Goal: Check status: Check status

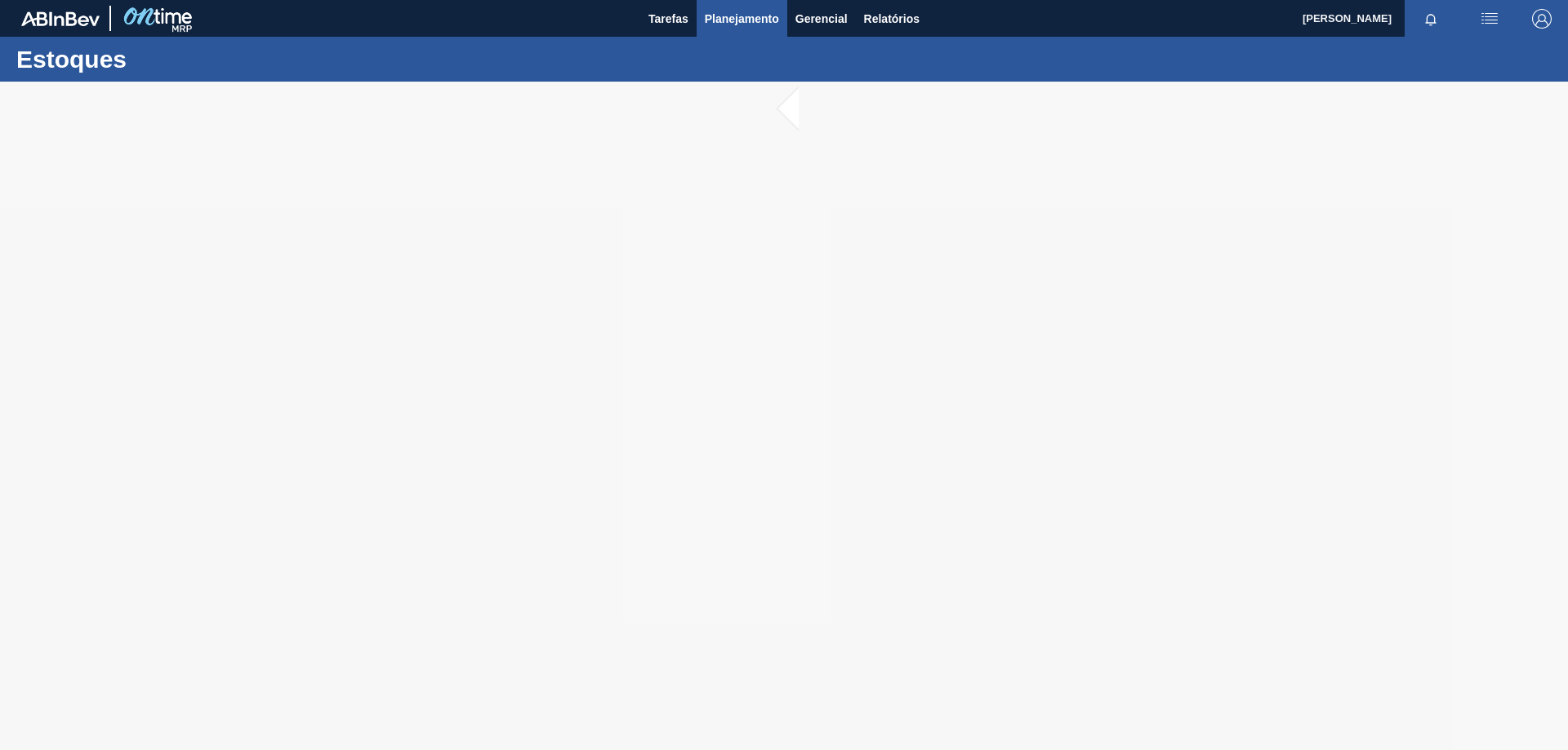
click at [743, 24] on span "Planejamento" at bounding box center [741, 19] width 74 height 20
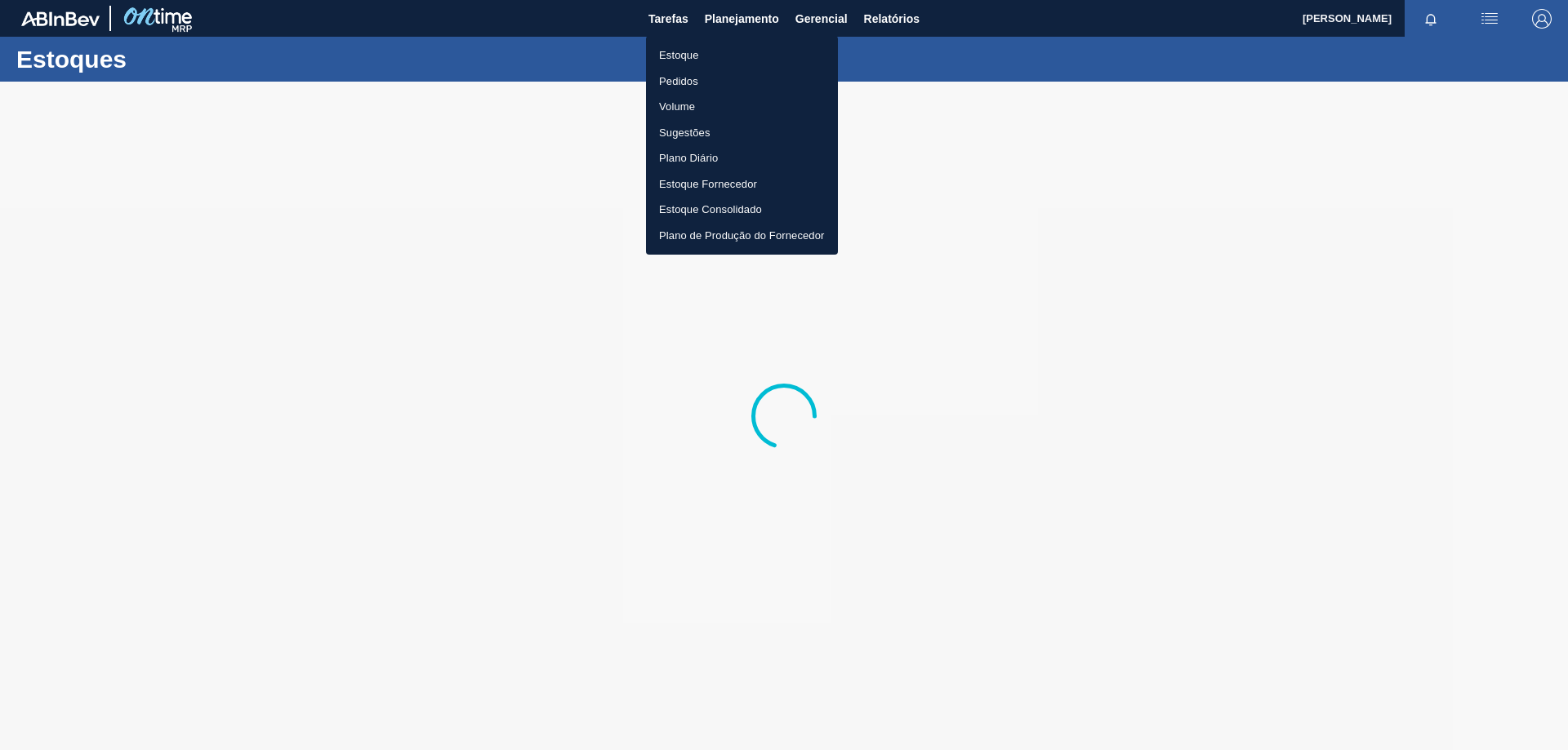
click at [691, 82] on li "Pedidos" at bounding box center [741, 81] width 192 height 26
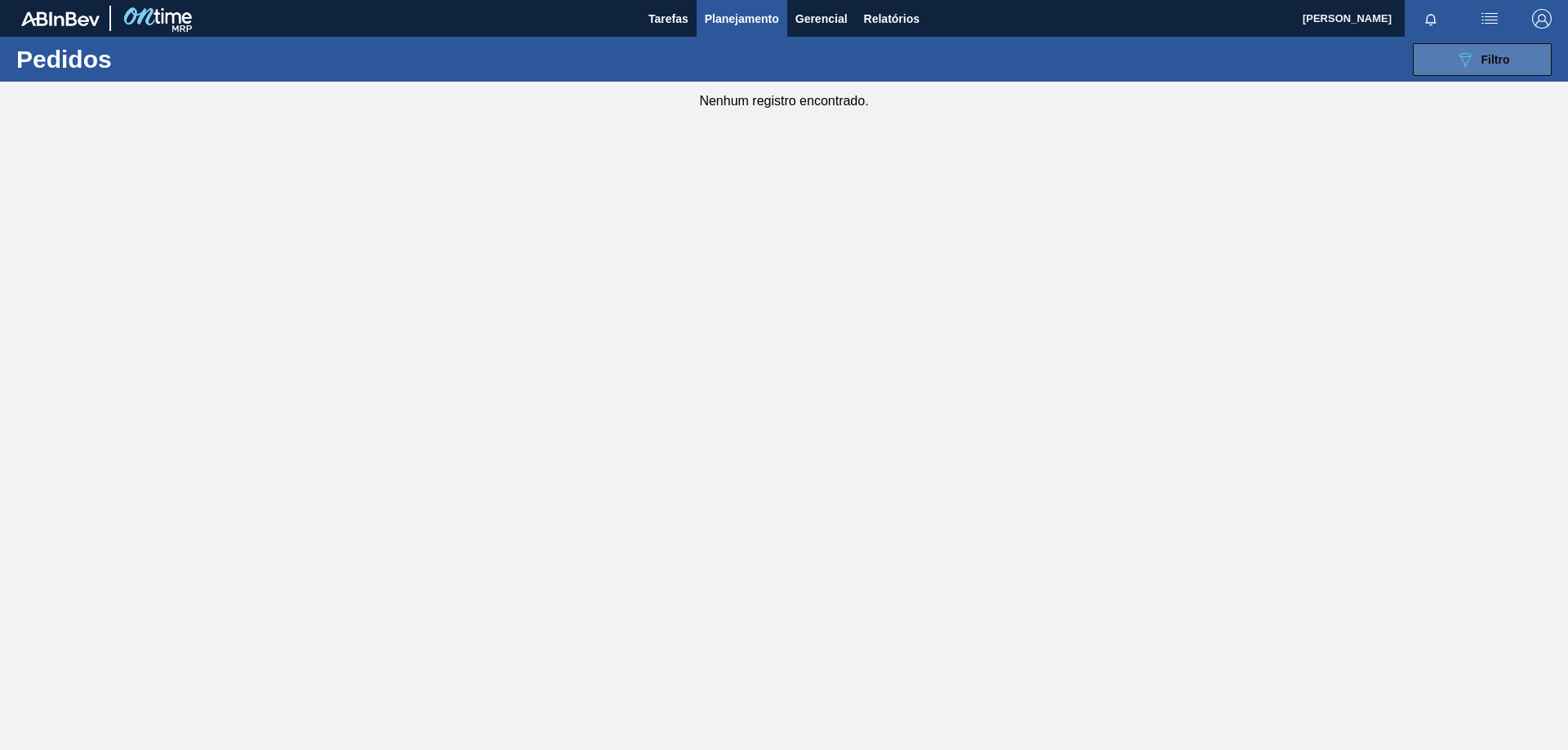
click at [1492, 54] on span "Filtro" at bounding box center [1496, 59] width 29 height 13
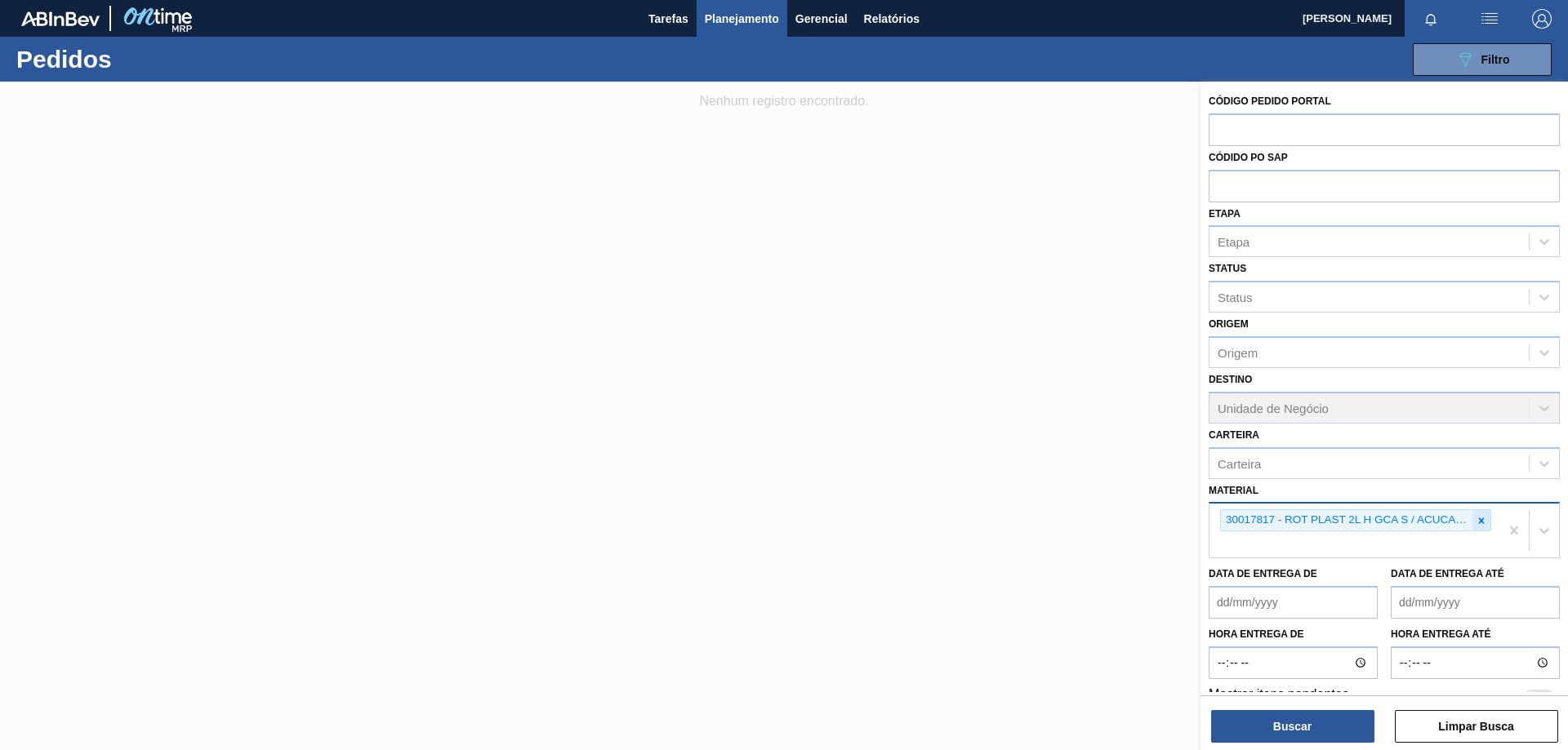
click at [1479, 522] on icon at bounding box center [1481, 521] width 5 height 5
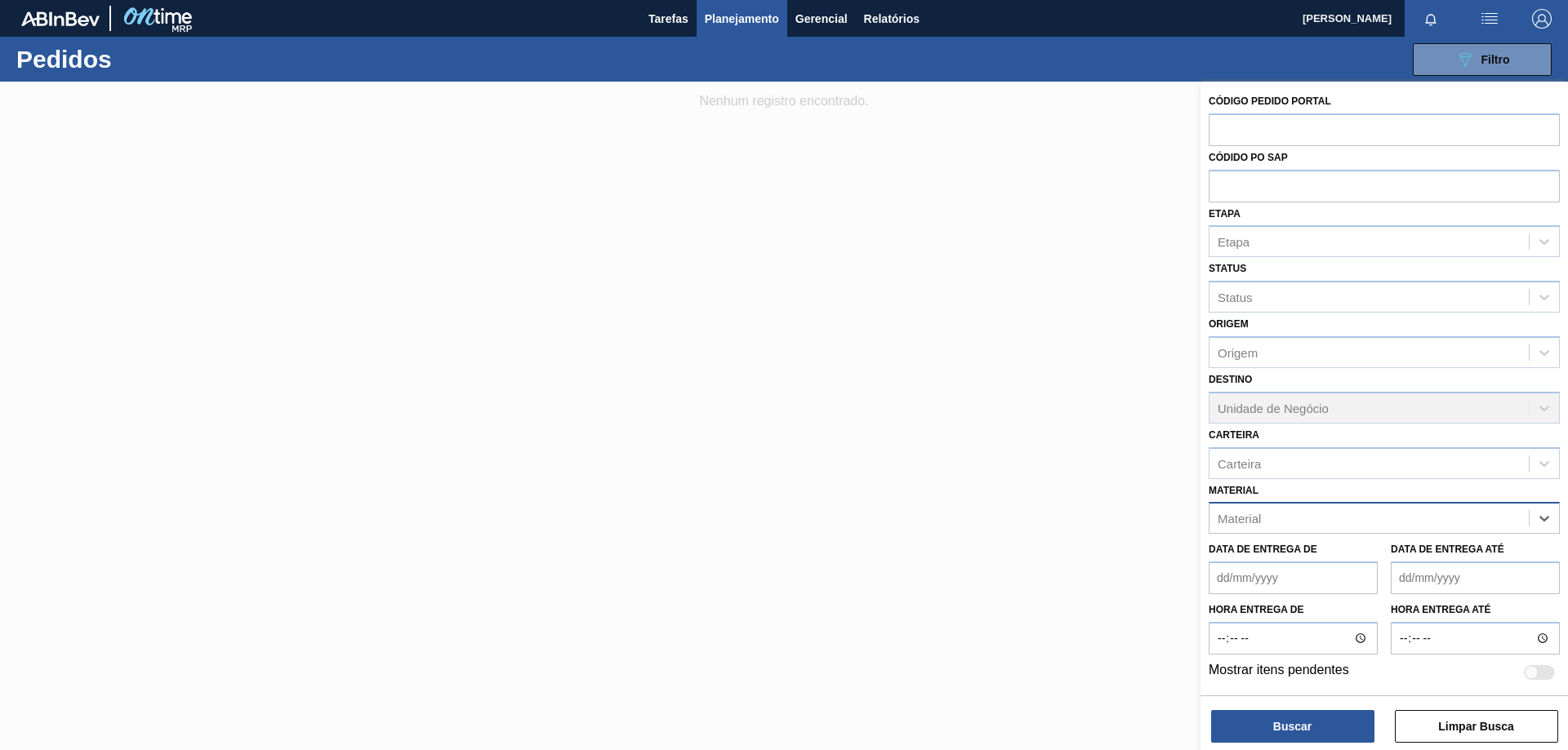
paste input "20008538"
type input "20008538"
click at [1324, 549] on div "20008538 - RÓTULO NECK STELLA LN PURE GOLD 330ML" at bounding box center [1383, 559] width 351 height 30
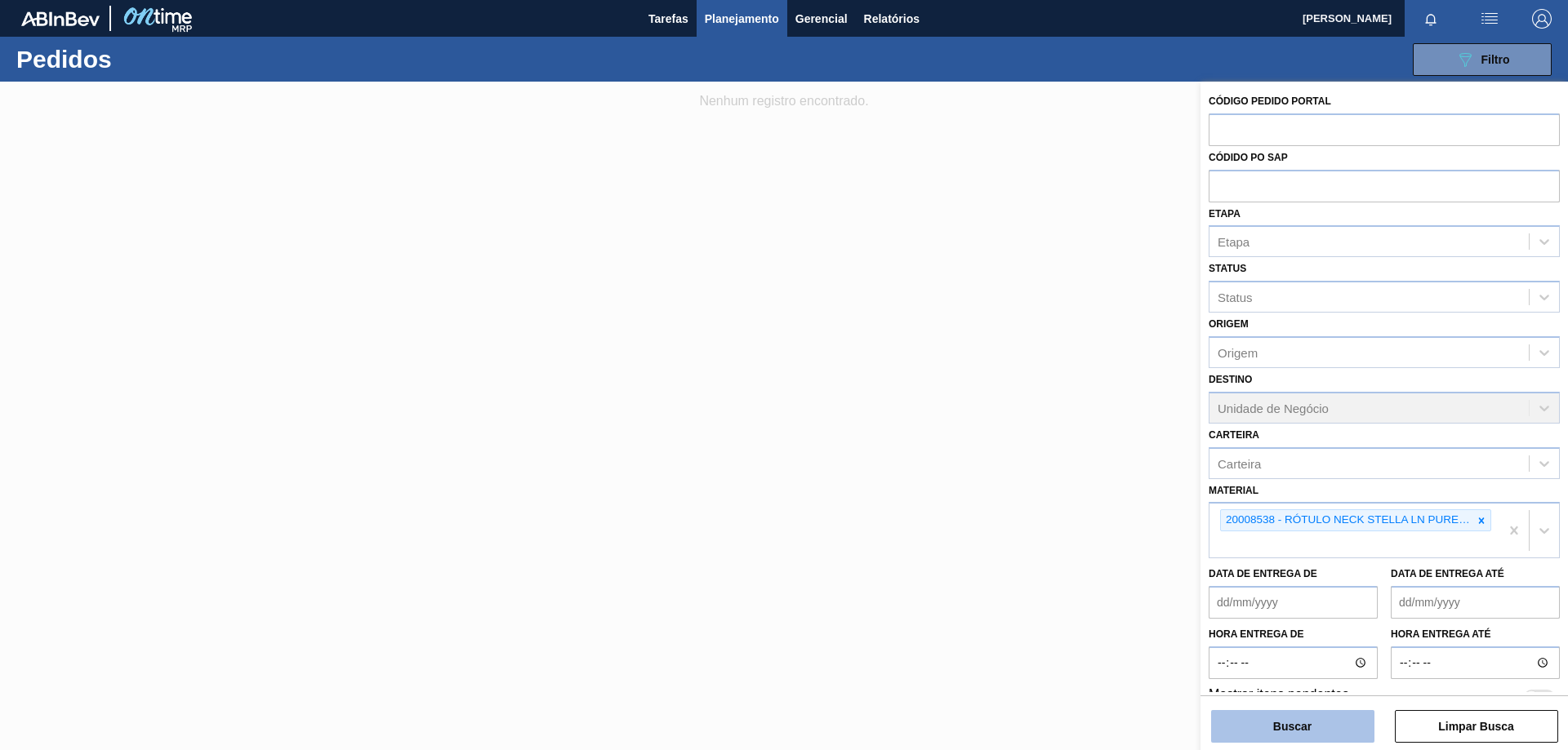
click at [1320, 728] on button "Buscar" at bounding box center [1292, 727] width 163 height 33
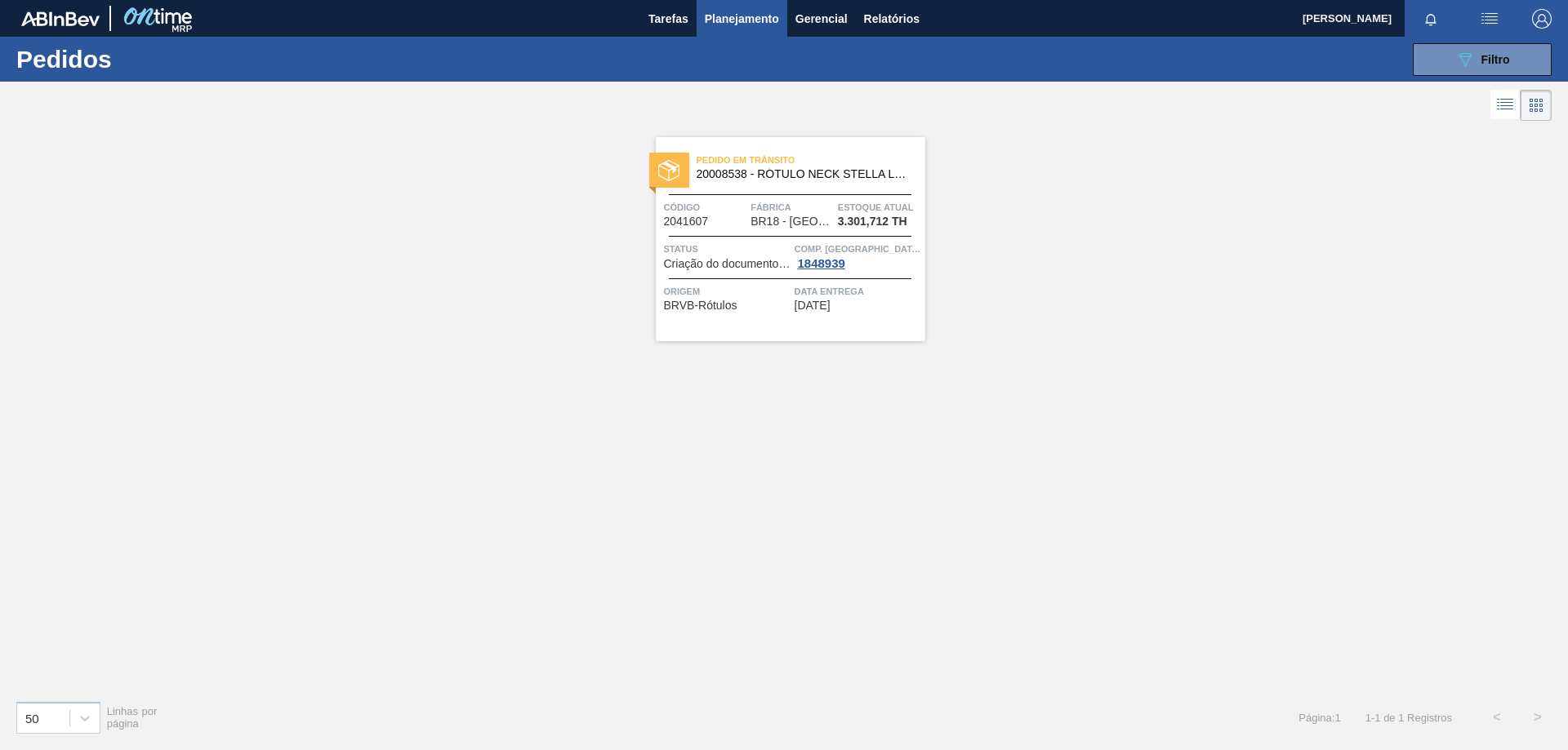
click at [880, 317] on div "Pedido em Trânsito 20008538 - RÓTULO NECK STELLA LN PURE GOLD 330ML Código 2041…" at bounding box center [790, 239] width 270 height 204
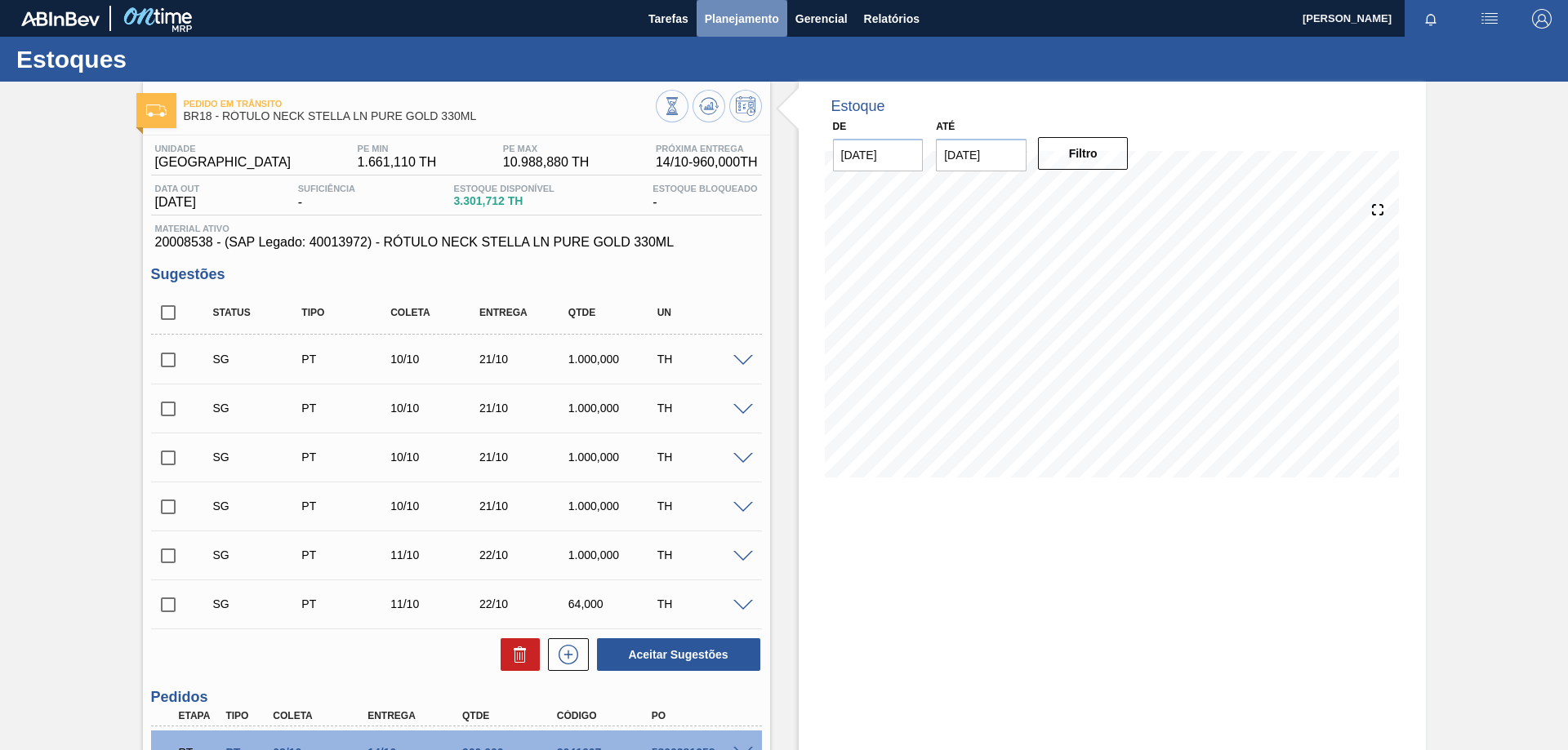
click at [715, 11] on span "Planejamento" at bounding box center [741, 19] width 74 height 20
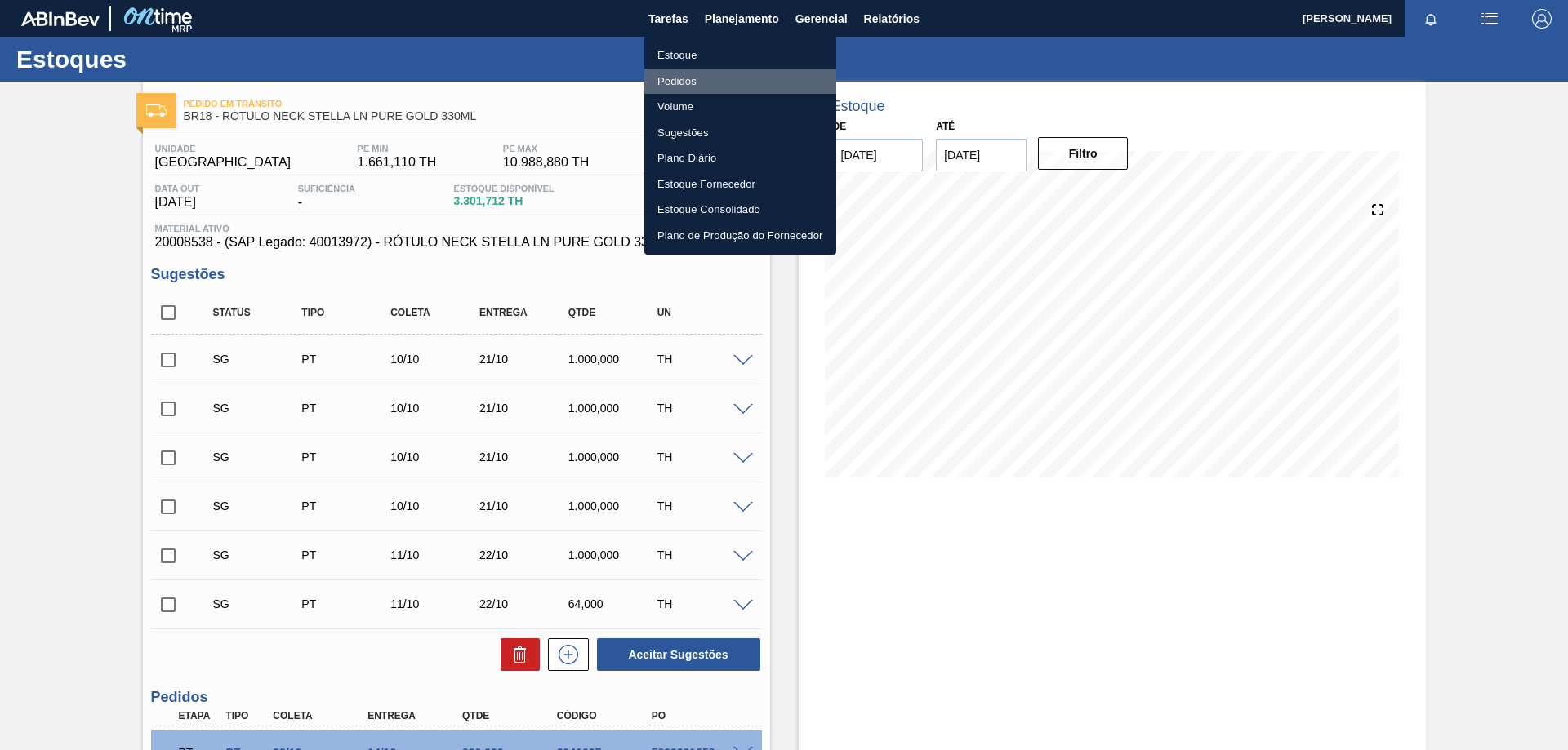
click at [690, 77] on li "Pedidos" at bounding box center [739, 81] width 192 height 26
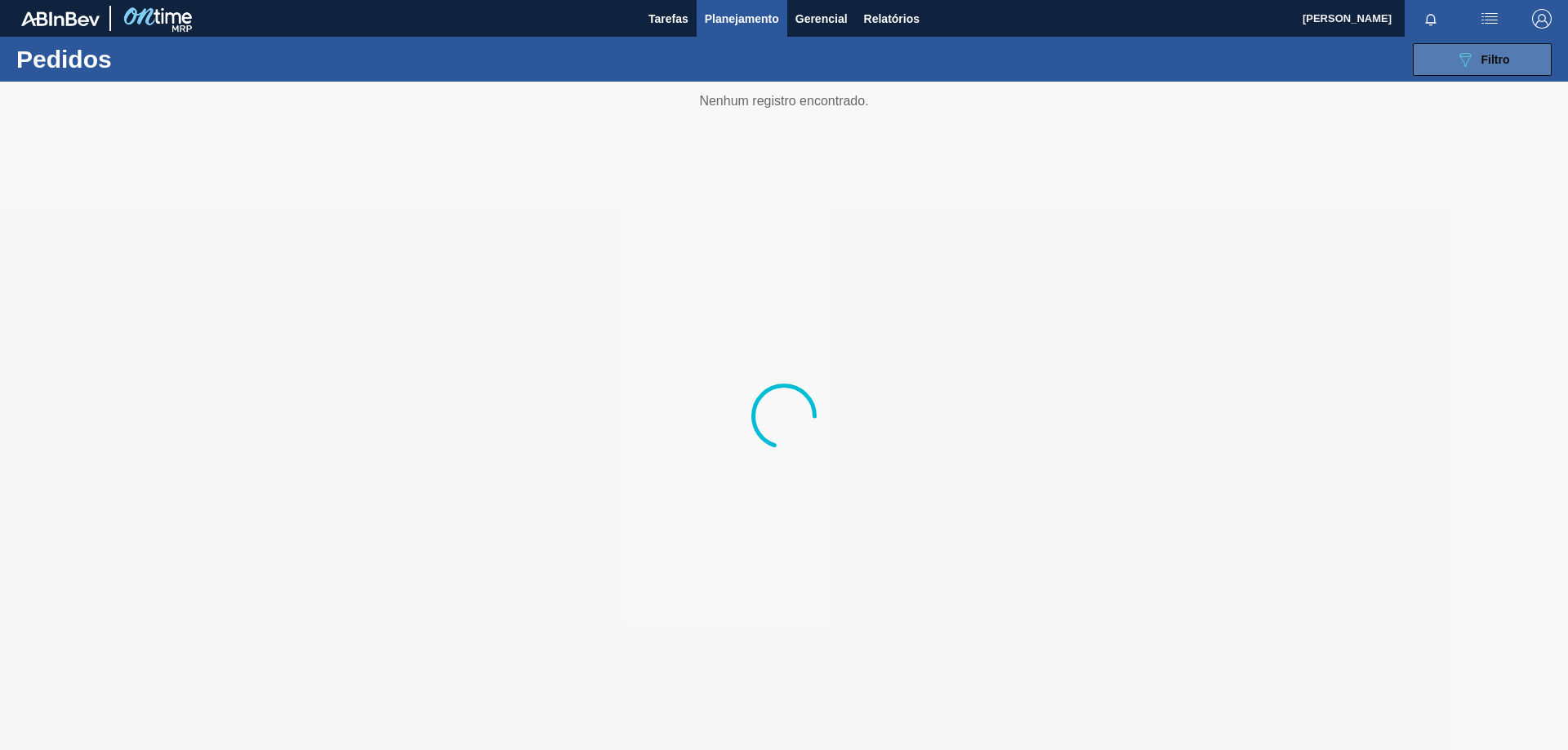
click at [1499, 64] on div "089F7B8B-B2A5-4AFE-B5C0-19BA573D28AC Filtro" at bounding box center [1481, 60] width 54 height 20
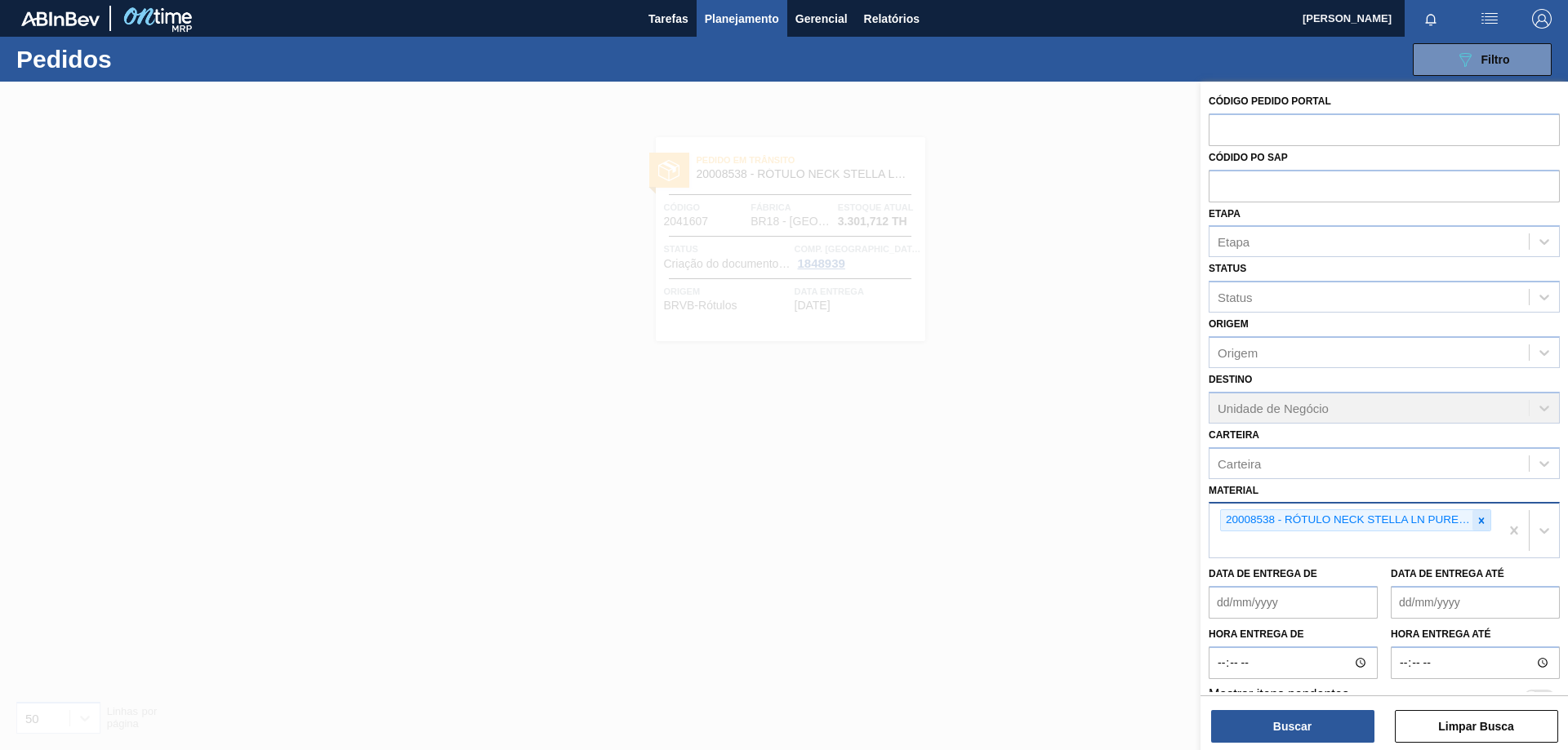
click at [1475, 519] on icon at bounding box center [1480, 521] width 12 height 12
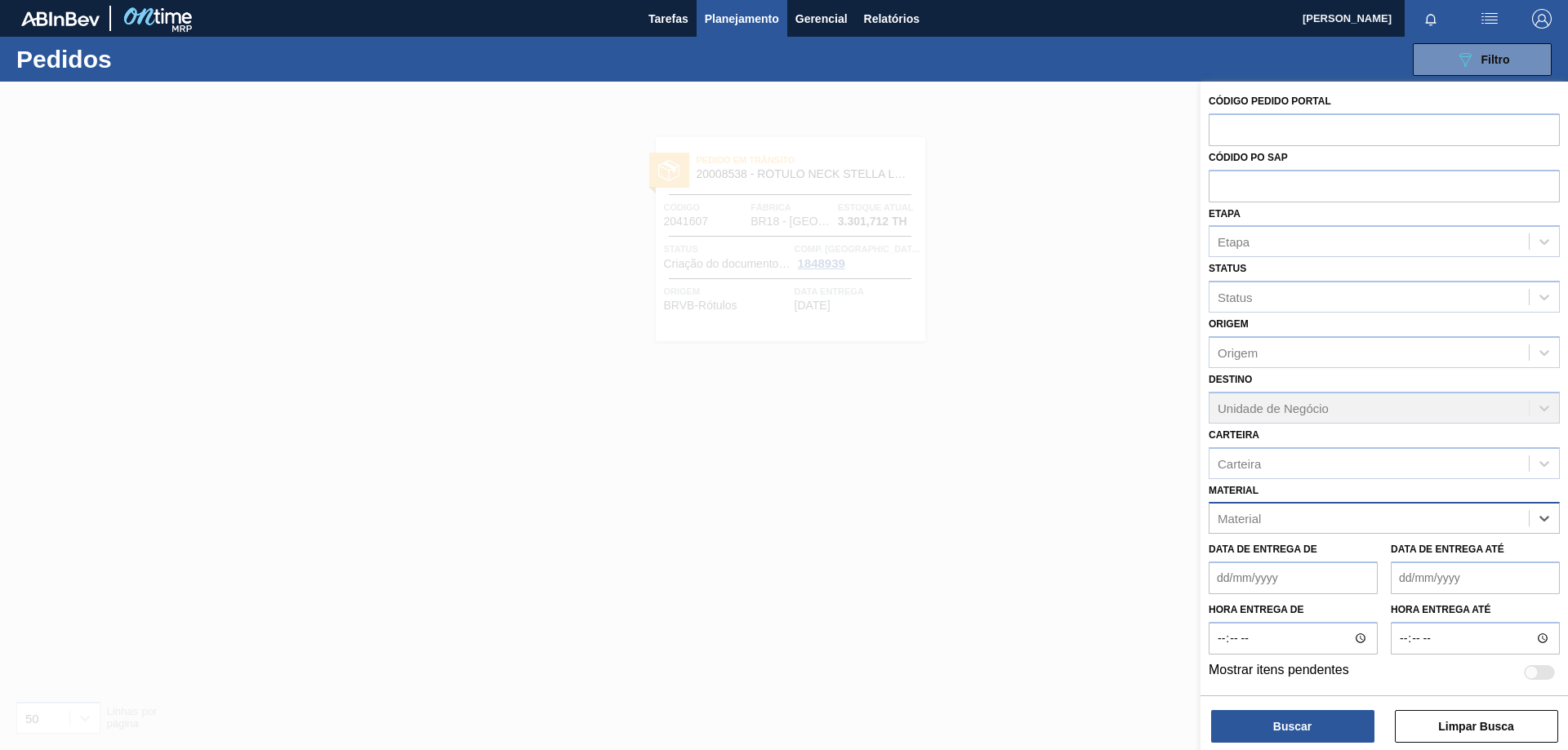
paste input "20005447"
type input "20005447"
click at [1428, 549] on div "20005447 - ROT FRONT STELLA 600 429 CX48MIL" at bounding box center [1383, 559] width 351 height 30
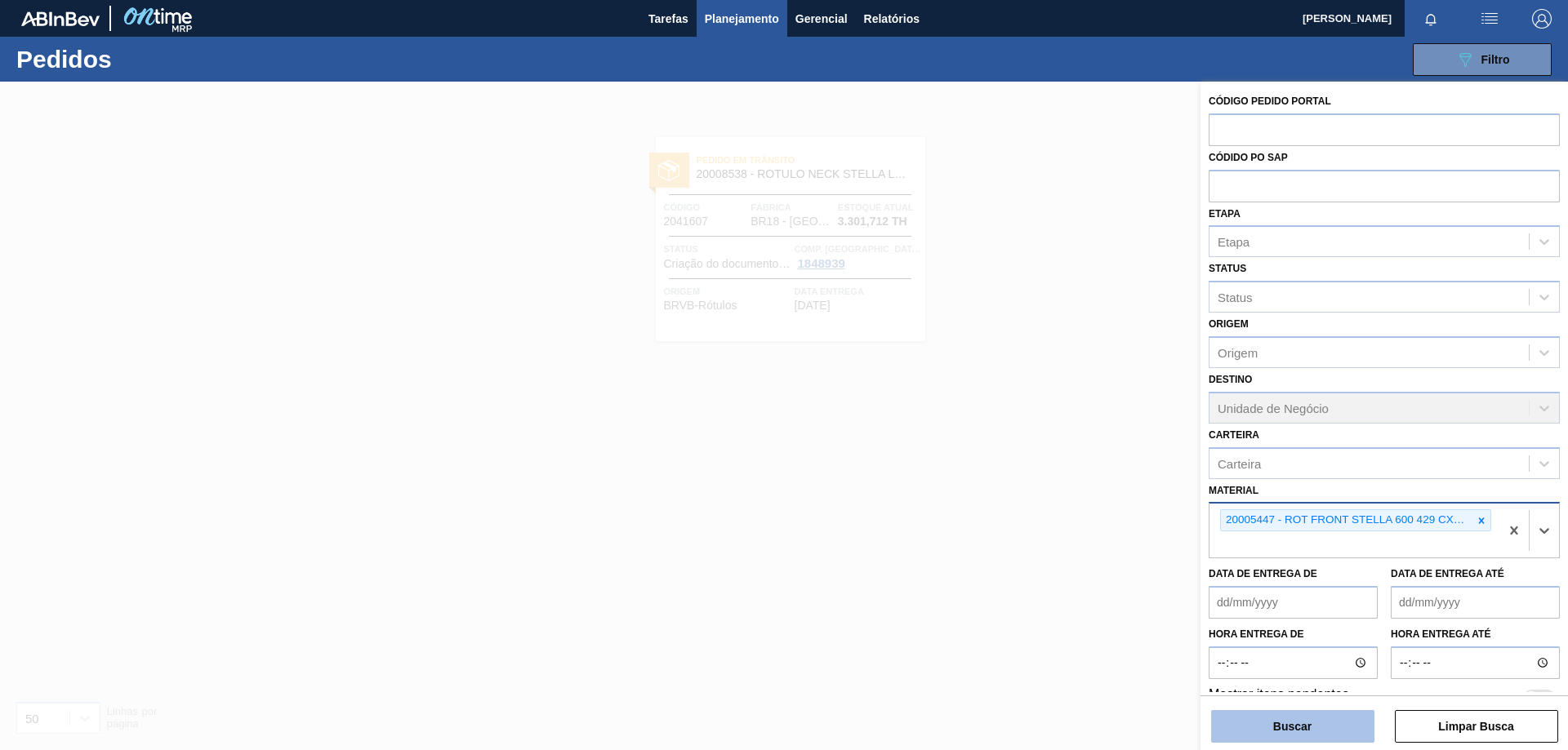
click at [1340, 716] on button "Buscar" at bounding box center [1292, 727] width 163 height 33
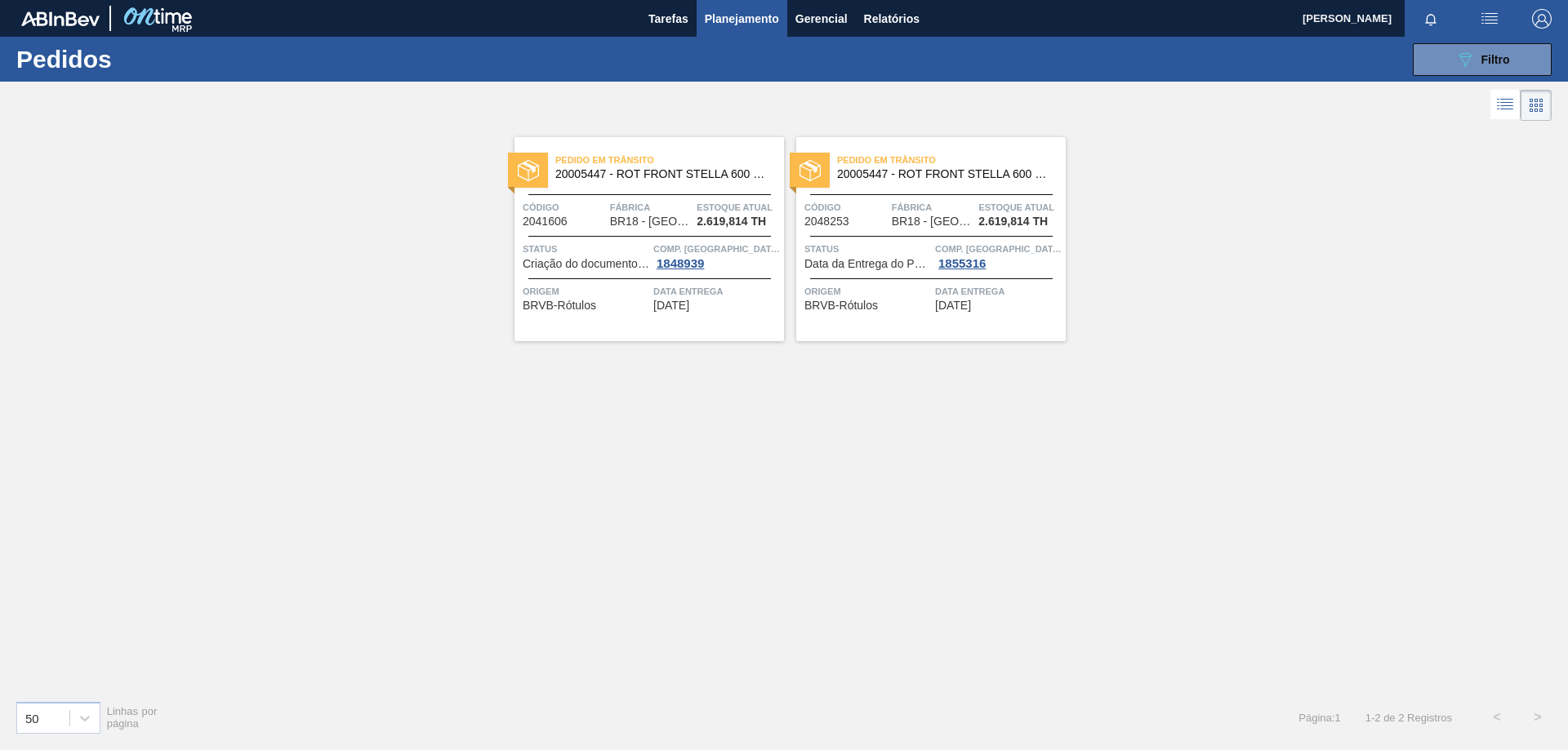
click at [741, 279] on div at bounding box center [650, 279] width 243 height 1
click at [741, 279] on main "Tarefas Planejamento Gerencial Relatórios ISAMARA VITORIA CORREIA DE ANDRADE Ma…" at bounding box center [784, 375] width 1568 height 750
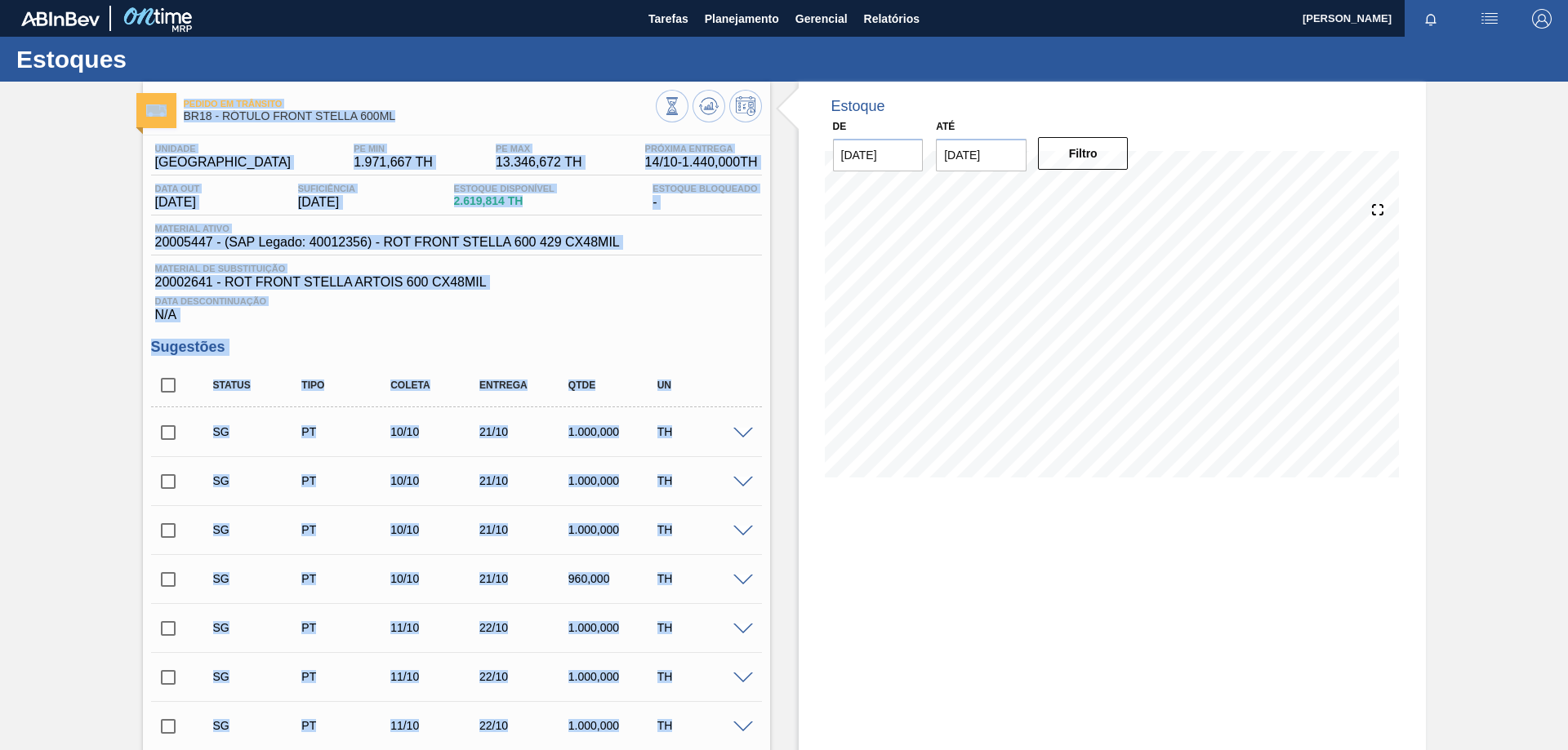
click at [683, 267] on span "Material de Substituição" at bounding box center [456, 268] width 603 height 10
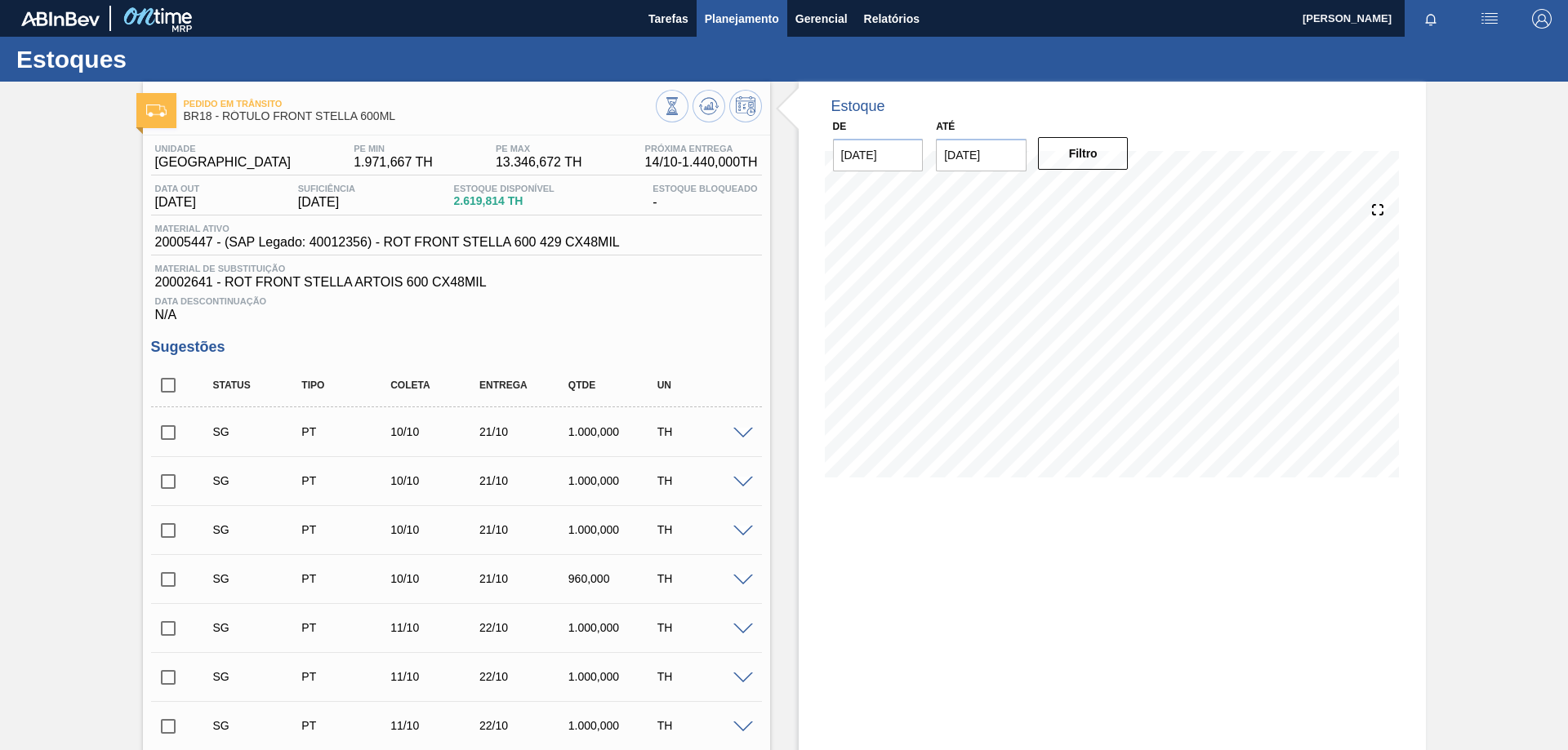
click at [756, 26] on span "Planejamento" at bounding box center [741, 19] width 74 height 20
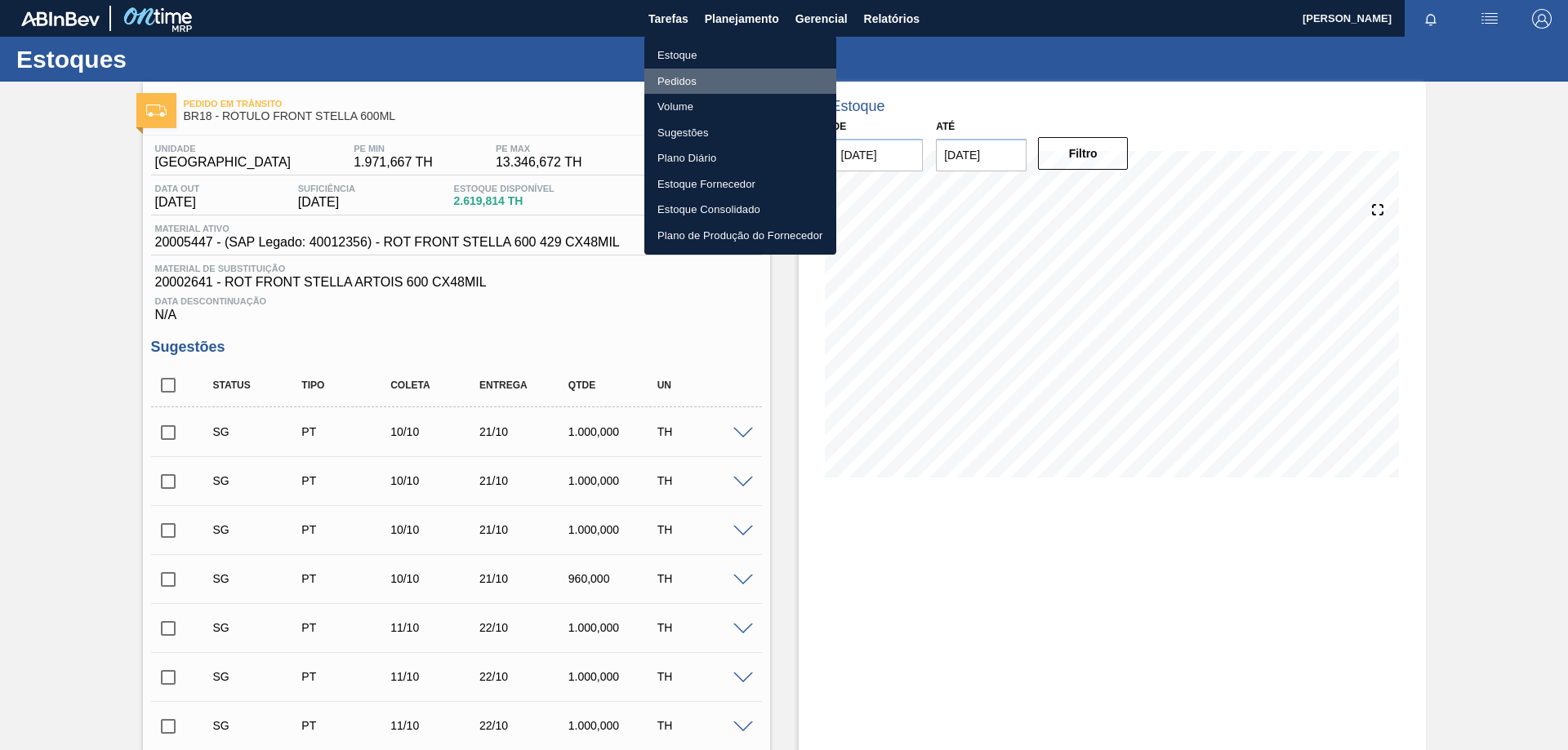
click at [684, 81] on li "Pedidos" at bounding box center [739, 81] width 192 height 26
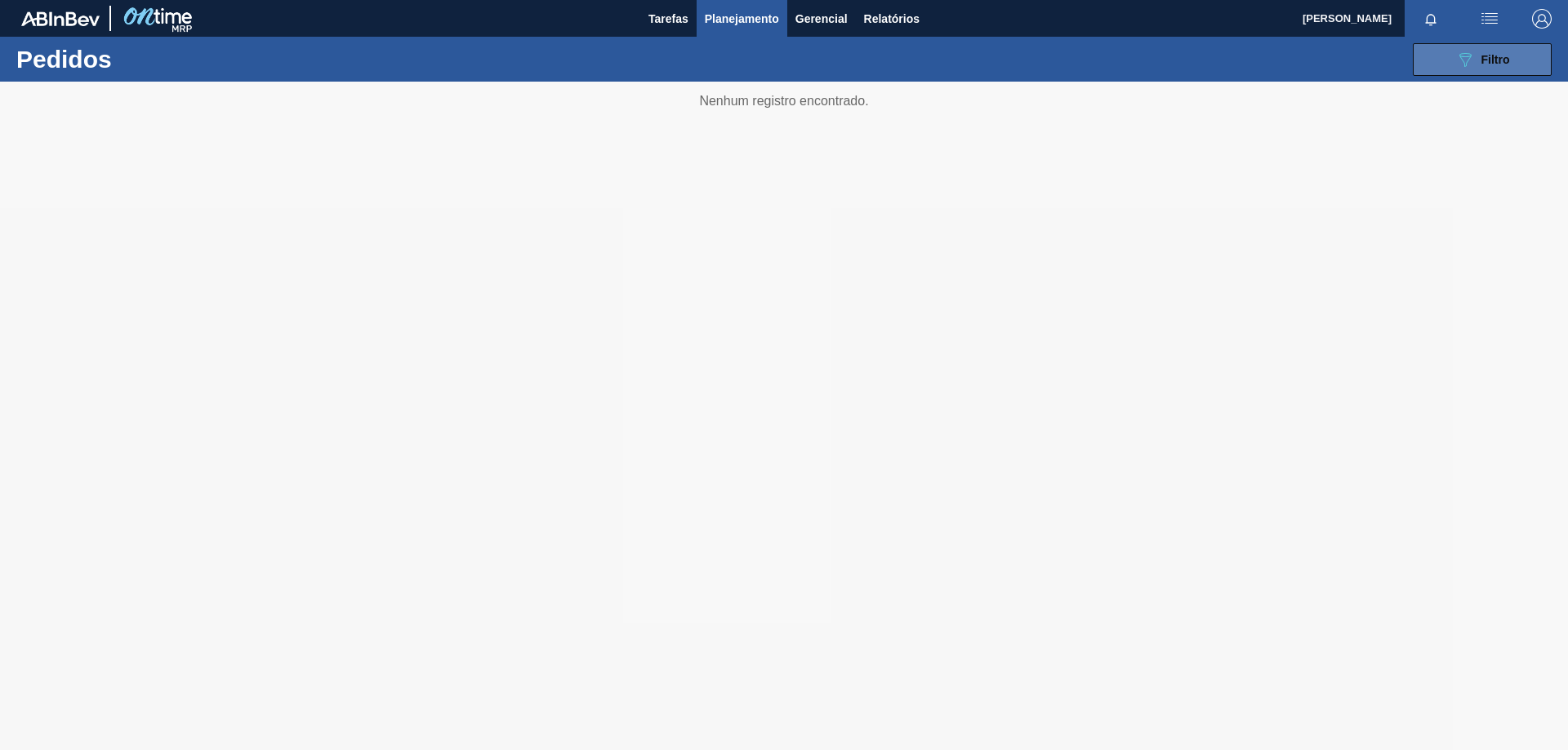
click at [1475, 59] on div "089F7B8B-B2A5-4AFE-B5C0-19BA573D28AC Filtro" at bounding box center [1481, 60] width 54 height 20
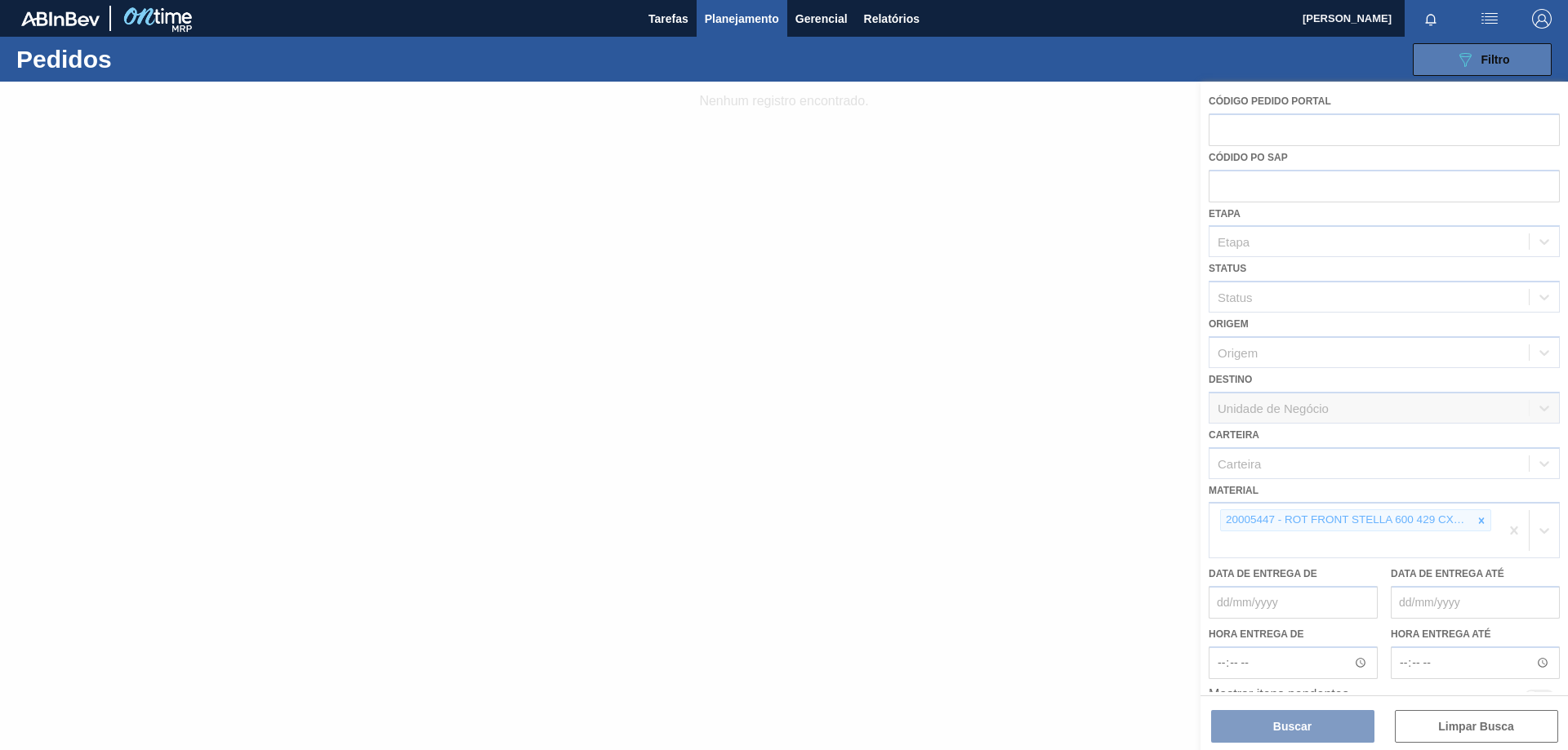
click at [1475, 59] on div "089F7B8B-B2A5-4AFE-B5C0-19BA573D28AC Filtro" at bounding box center [1481, 60] width 54 height 20
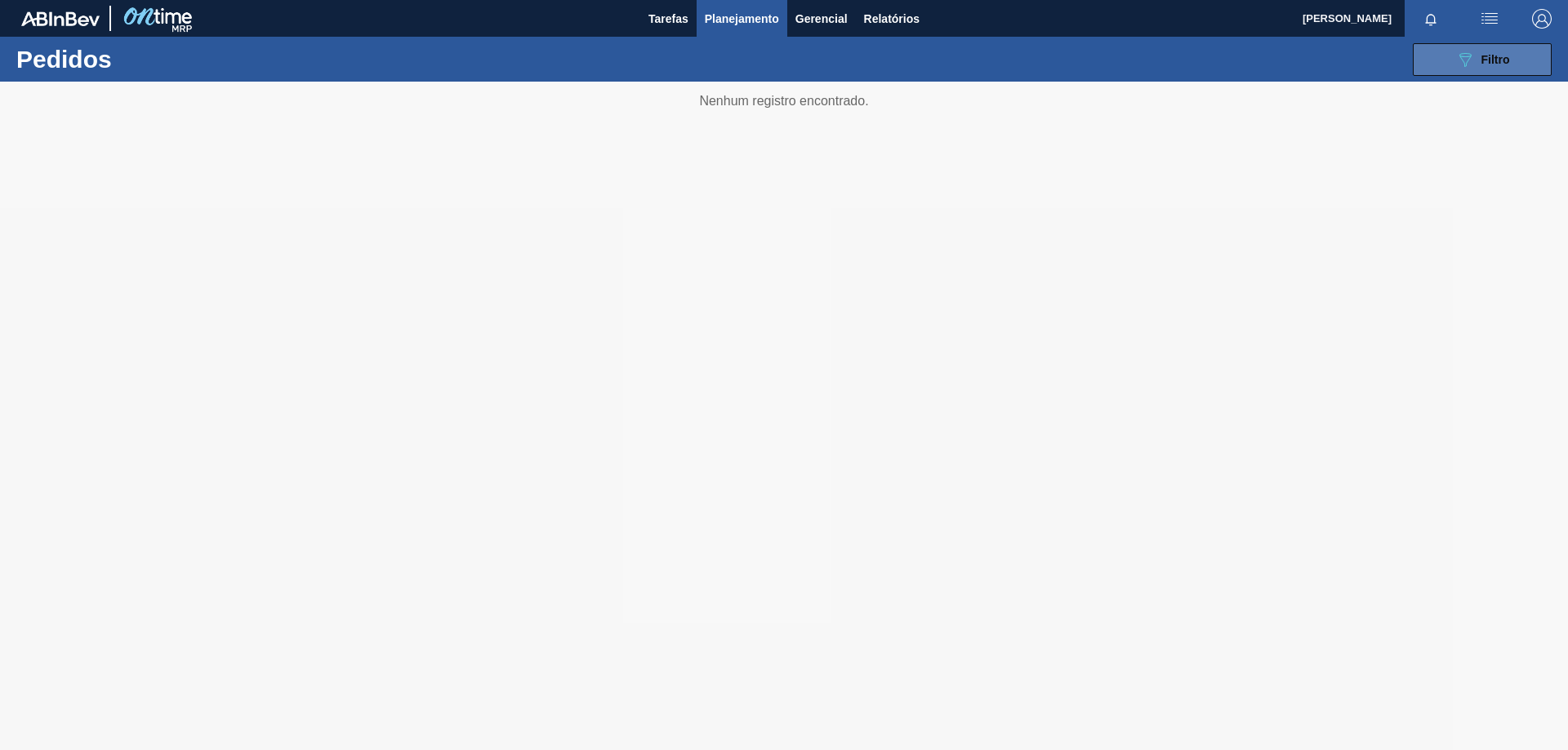
click at [1481, 62] on span "Filtro" at bounding box center [1496, 59] width 29 height 13
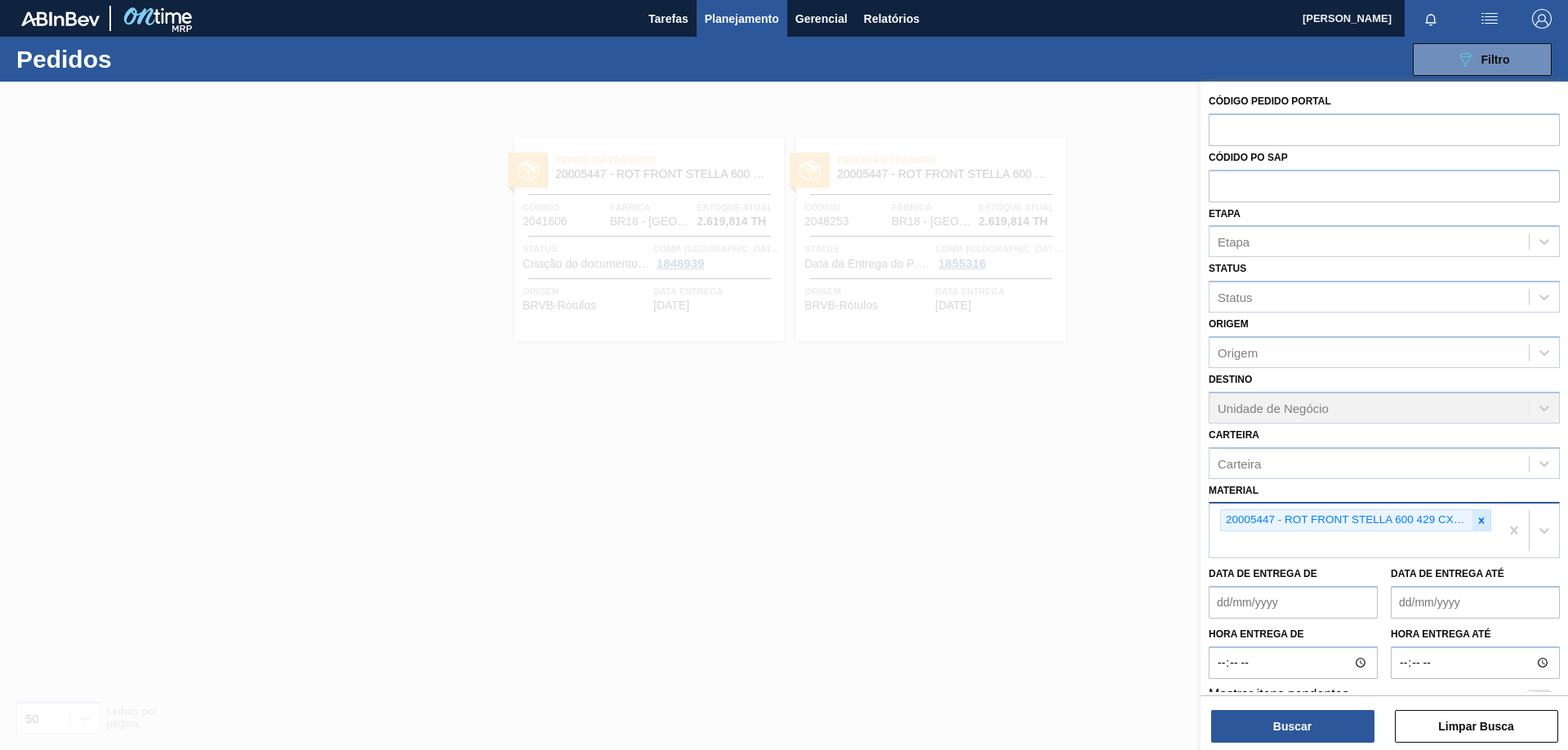
click at [1481, 521] on icon at bounding box center [1480, 521] width 12 height 12
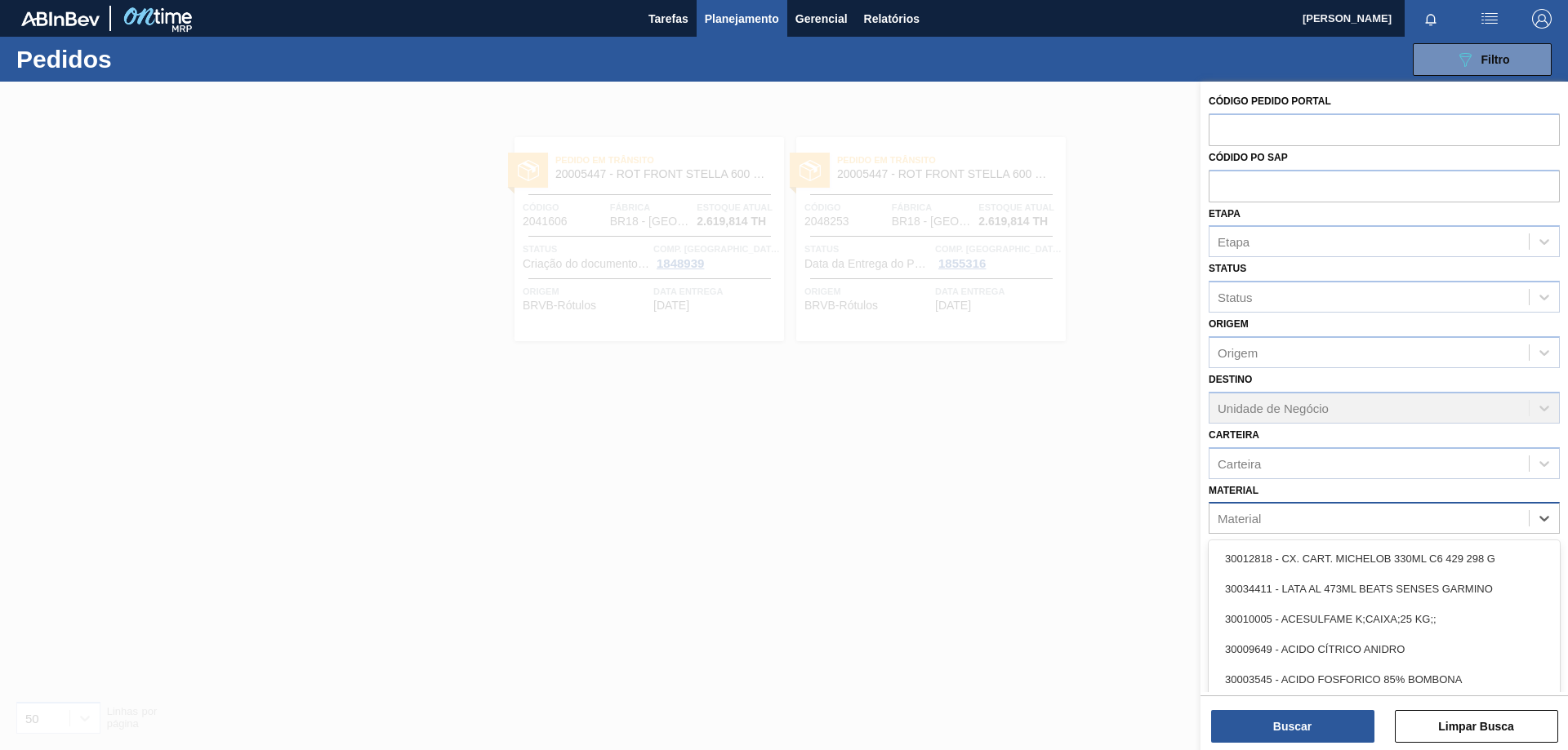
click at [1481, 521] on div "Material" at bounding box center [1369, 519] width 320 height 24
paste input "30030650"
type input "30030650"
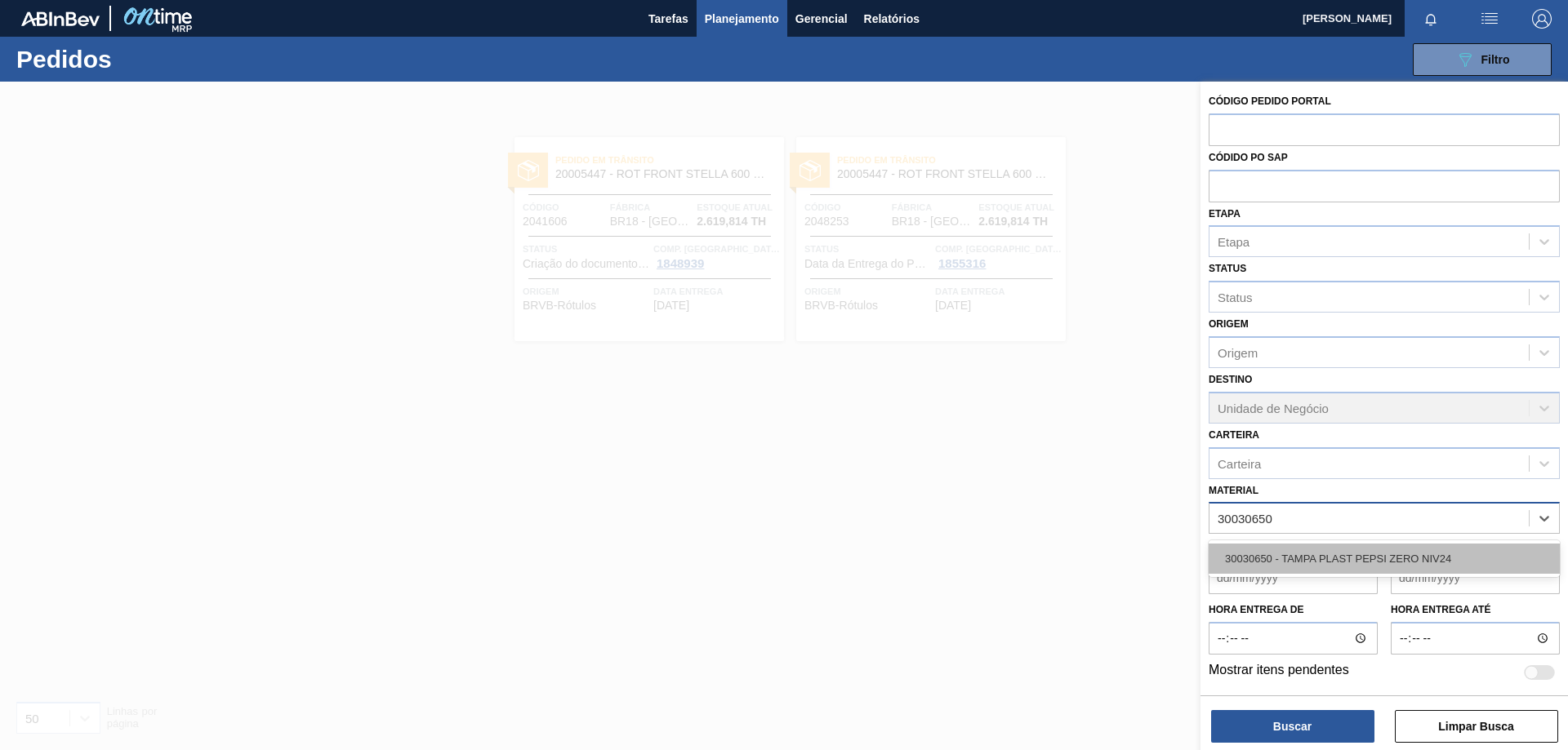
click at [1369, 546] on div "30030650 - TAMPA PLAST PEPSI ZERO NIV24" at bounding box center [1383, 559] width 351 height 30
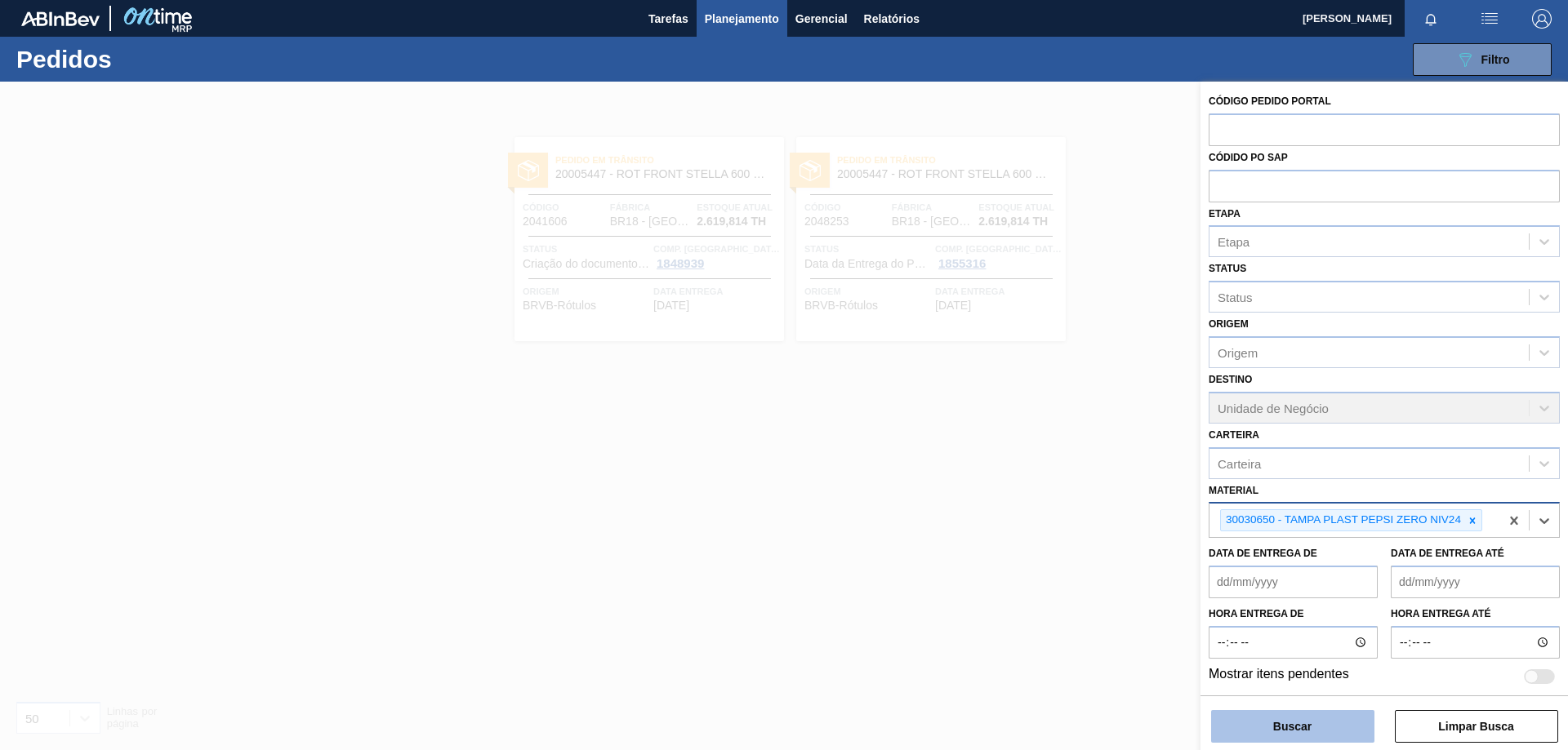
click at [1339, 727] on button "Buscar" at bounding box center [1292, 727] width 163 height 33
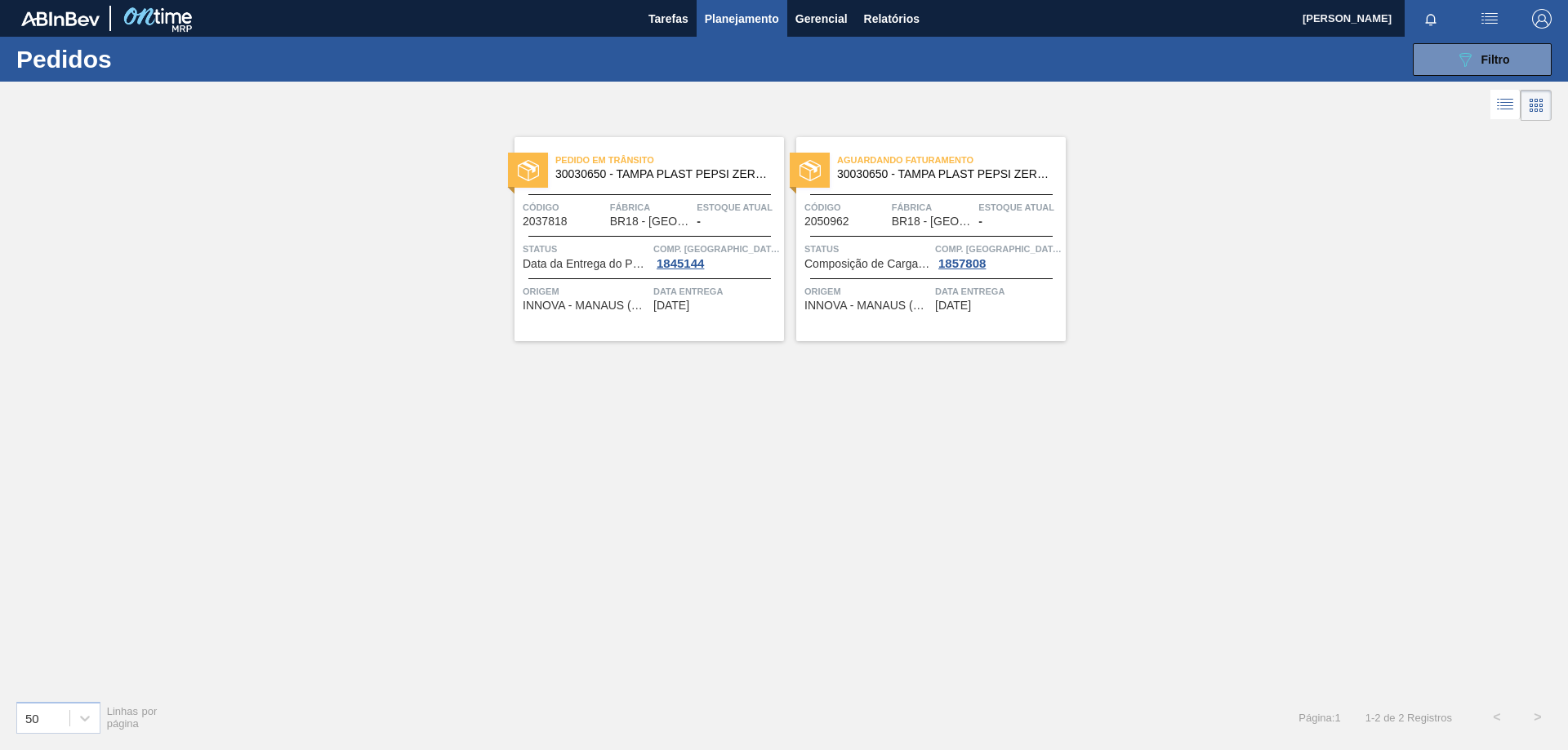
click at [588, 254] on span "Status" at bounding box center [586, 249] width 127 height 16
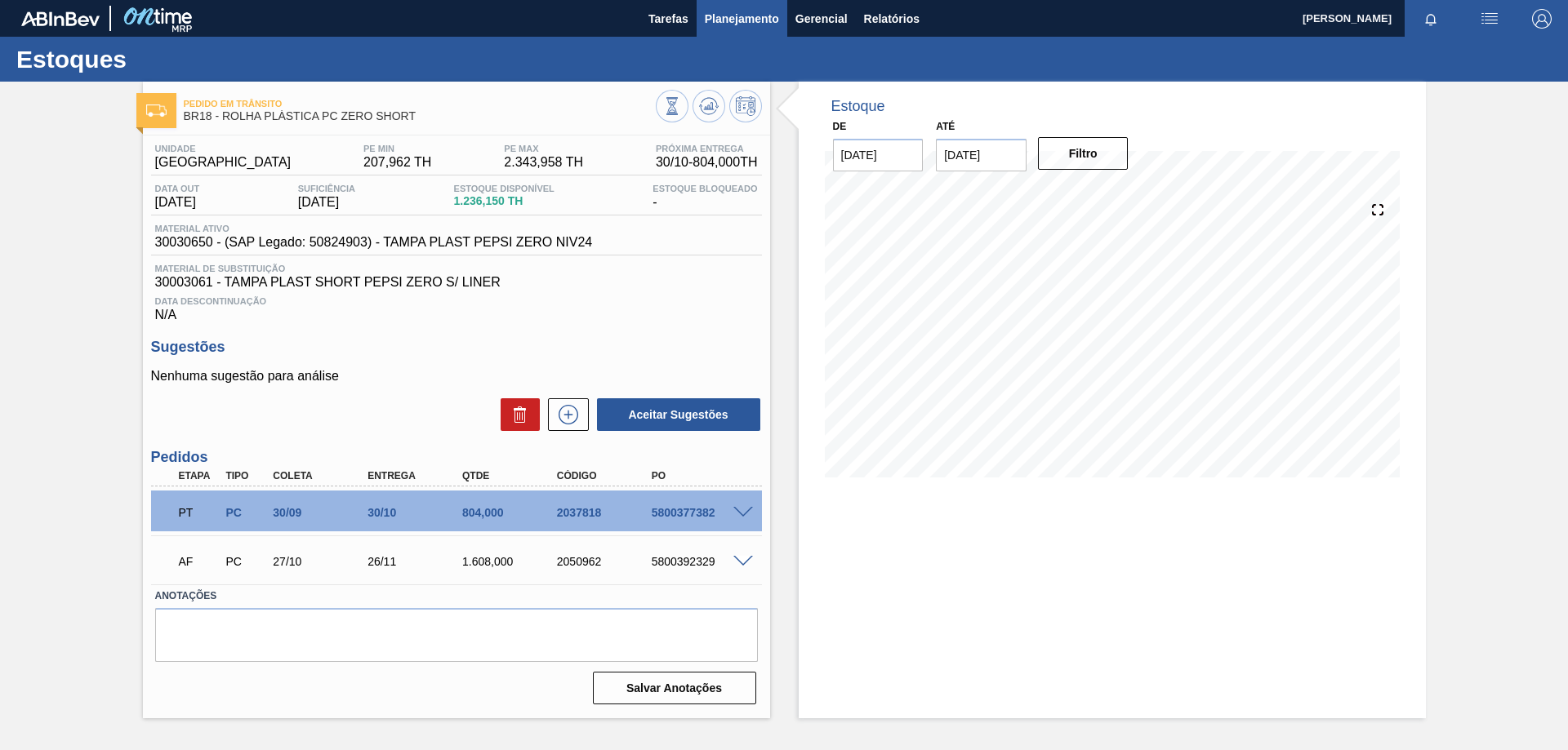
click at [735, 27] on span "Planejamento" at bounding box center [741, 19] width 74 height 20
click at [748, 26] on span "Planejamento" at bounding box center [741, 19] width 74 height 20
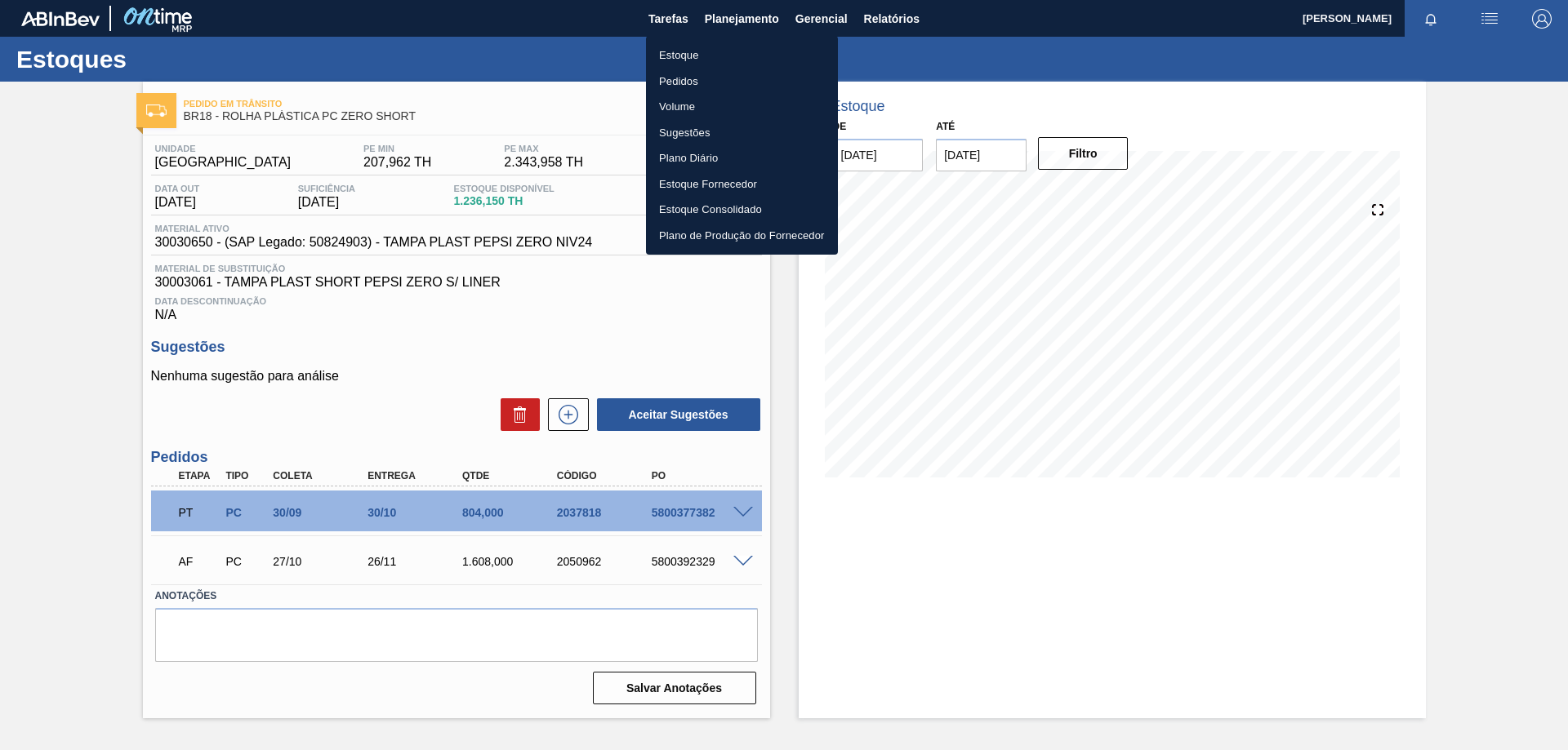
click at [666, 83] on li "Pedidos" at bounding box center [741, 81] width 192 height 26
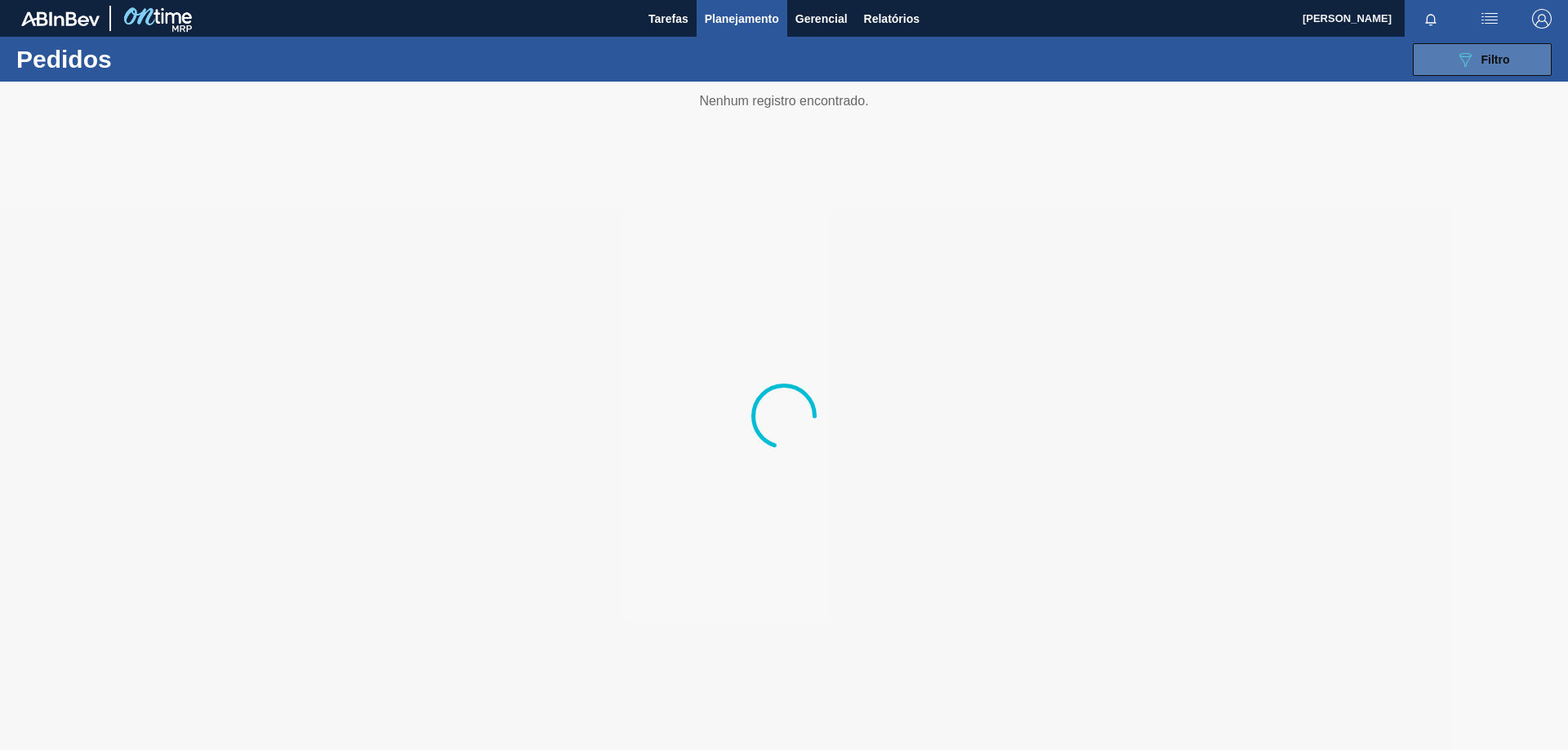
click at [1445, 44] on button "089F7B8B-B2A5-4AFE-B5C0-19BA573D28AC Filtro" at bounding box center [1481, 59] width 138 height 33
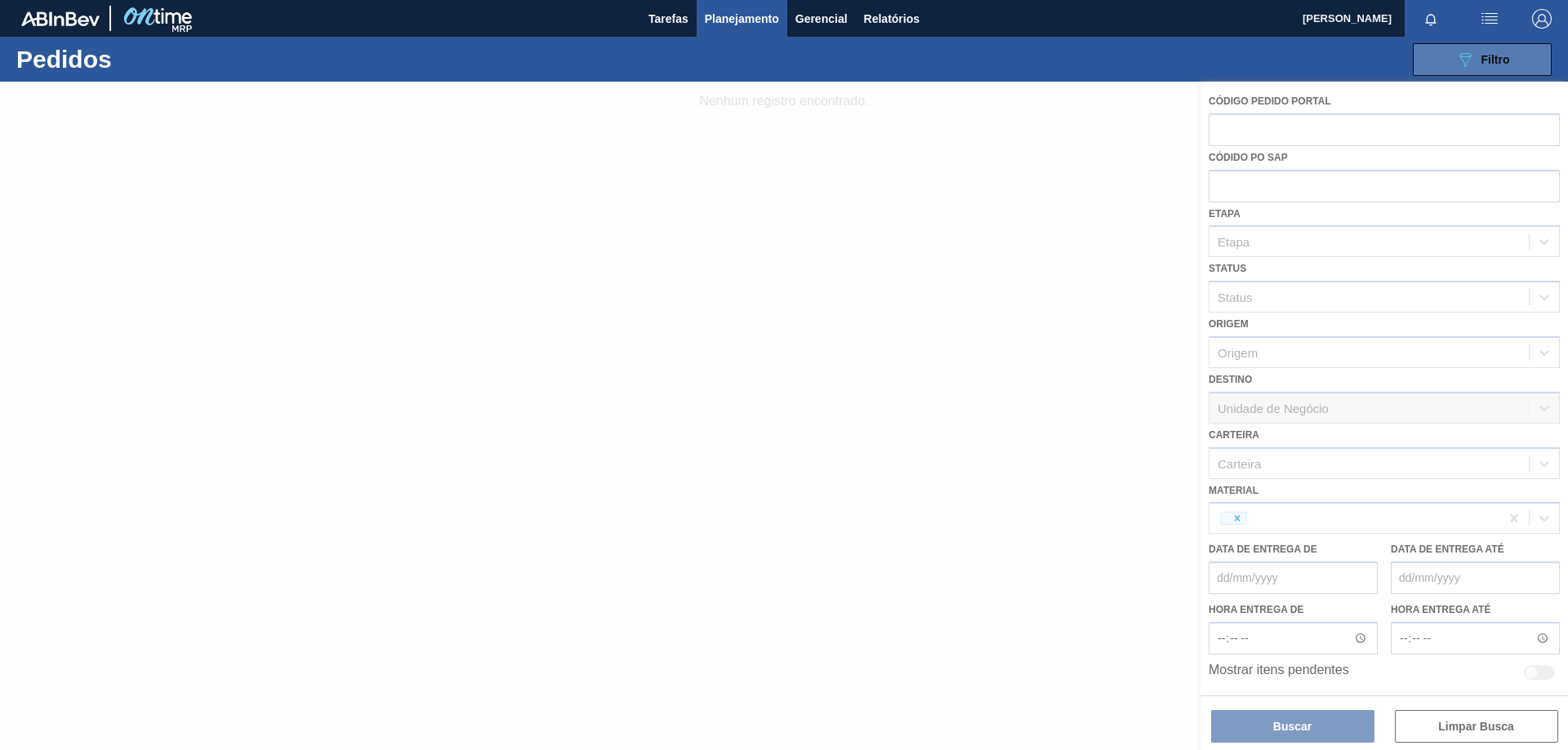
click at [1445, 44] on button "089F7B8B-B2A5-4AFE-B5C0-19BA573D28AC Filtro" at bounding box center [1481, 59] width 138 height 33
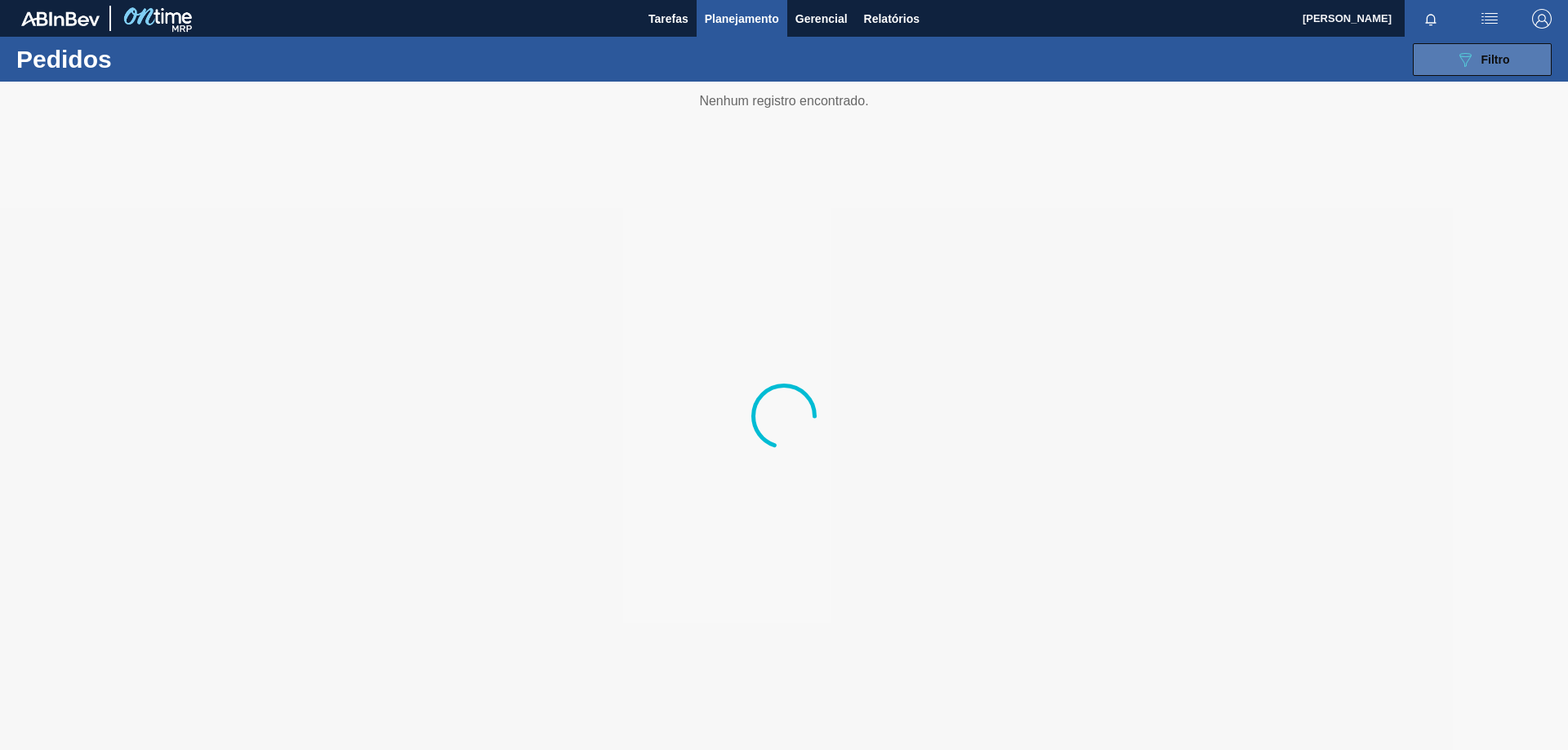
click at [1500, 62] on span "Filtro" at bounding box center [1496, 59] width 29 height 13
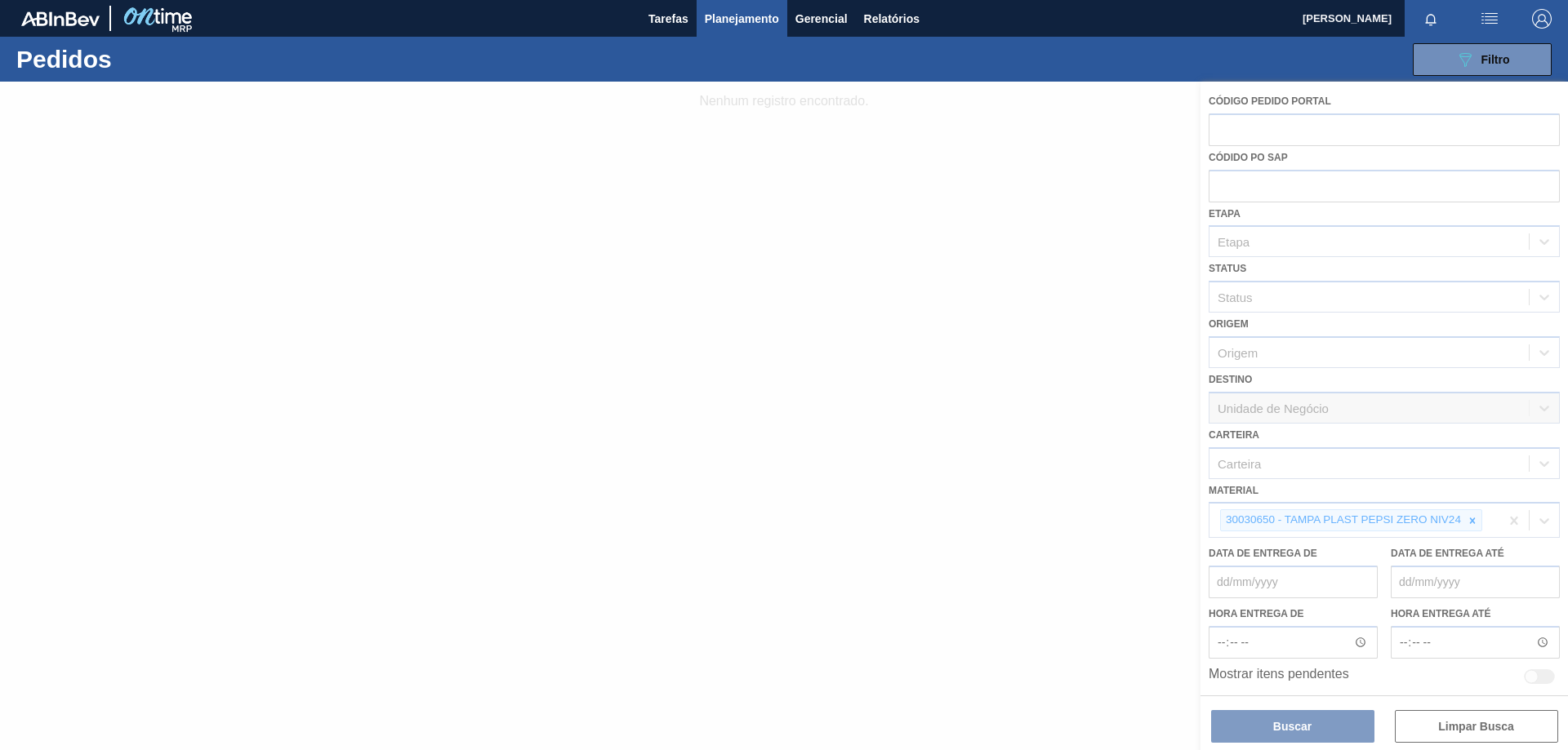
click at [1473, 528] on div at bounding box center [784, 415] width 1568 height 669
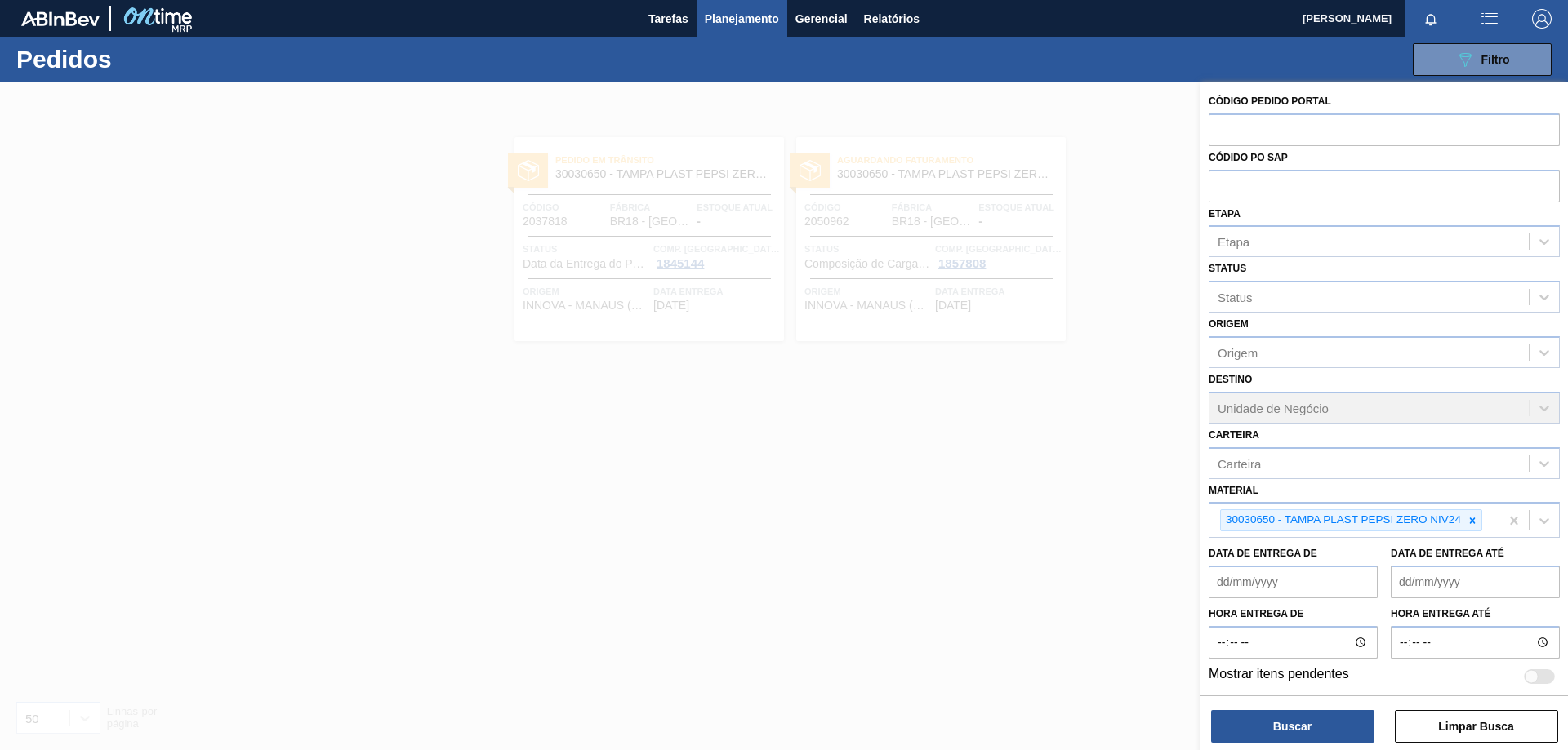
click at [1473, 528] on div at bounding box center [1472, 520] width 18 height 21
paste input "30033934"
type input "30033934"
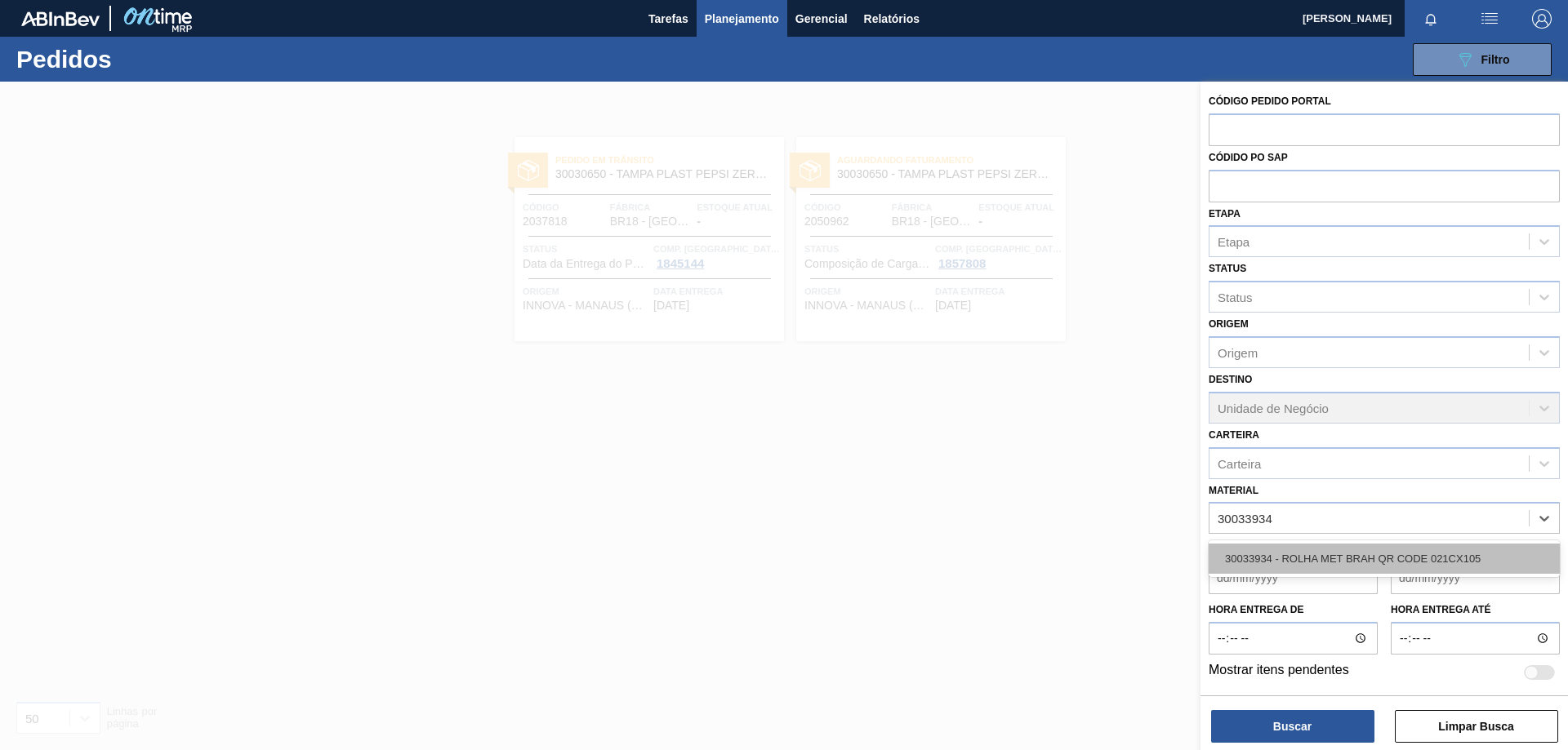
click at [1414, 548] on div "30033934 - ROLHA MET BRAH QR CODE 021CX105" at bounding box center [1383, 559] width 351 height 30
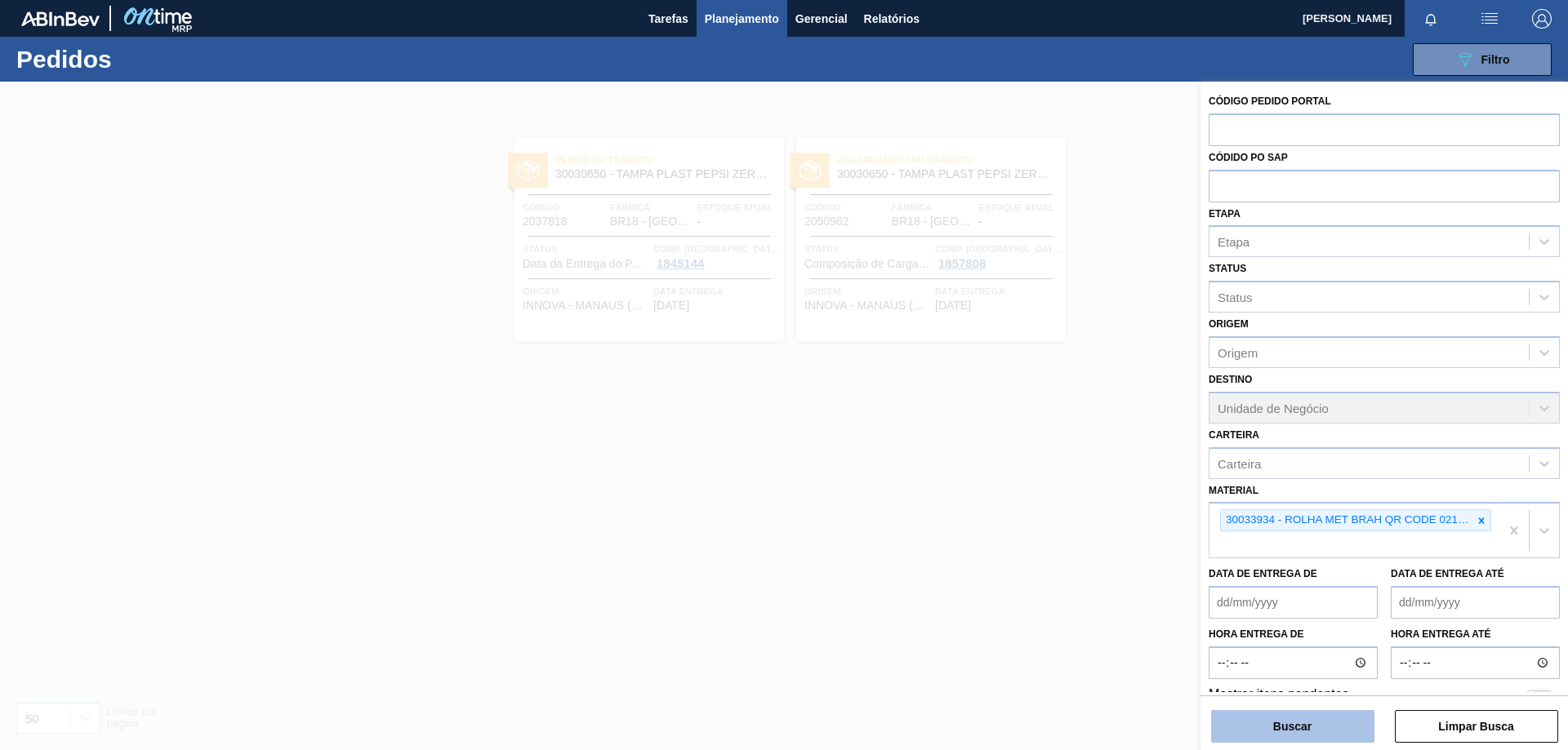
click at [1340, 726] on button "Buscar" at bounding box center [1292, 727] width 163 height 33
